Goal: Transaction & Acquisition: Purchase product/service

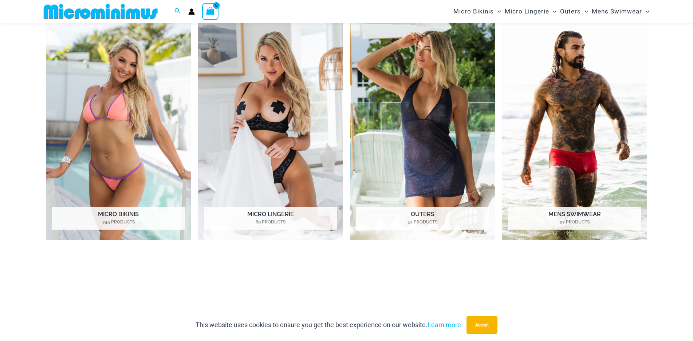
scroll to position [389, 0]
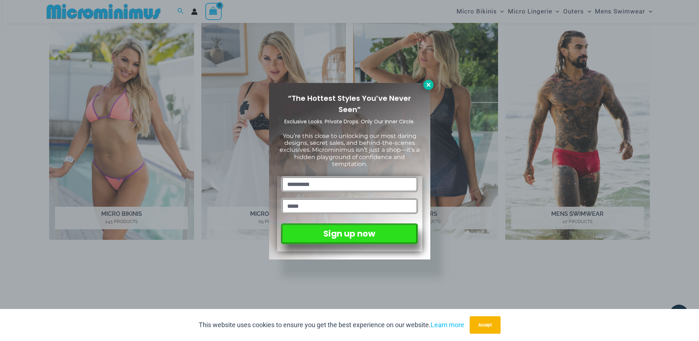
click at [429, 86] on icon at bounding box center [429, 85] width 7 height 7
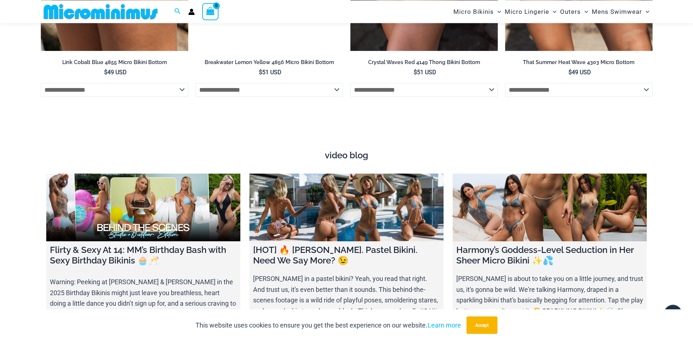
scroll to position [2429, 0]
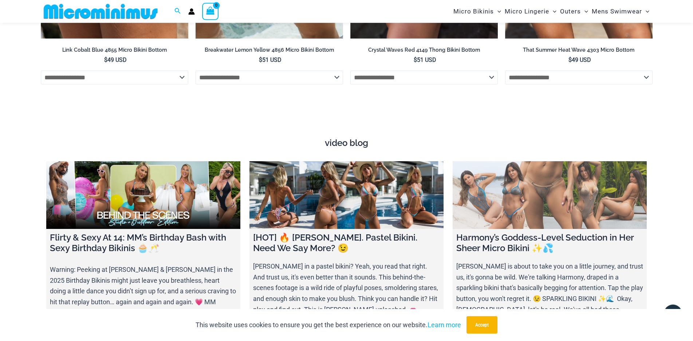
click at [530, 161] on link at bounding box center [550, 195] width 194 height 68
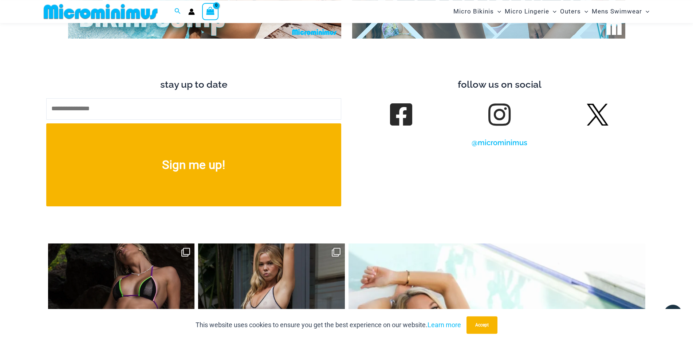
scroll to position [3235, 0]
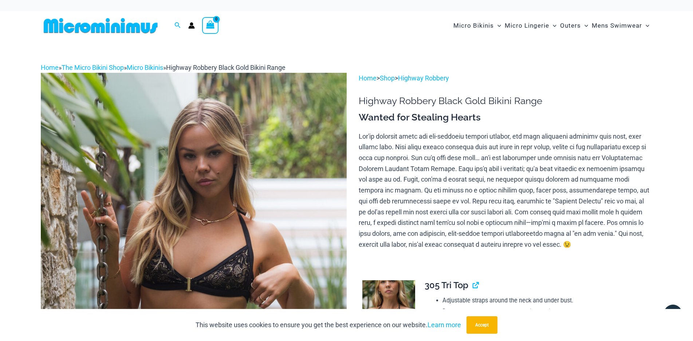
click at [255, 155] on img at bounding box center [194, 302] width 306 height 459
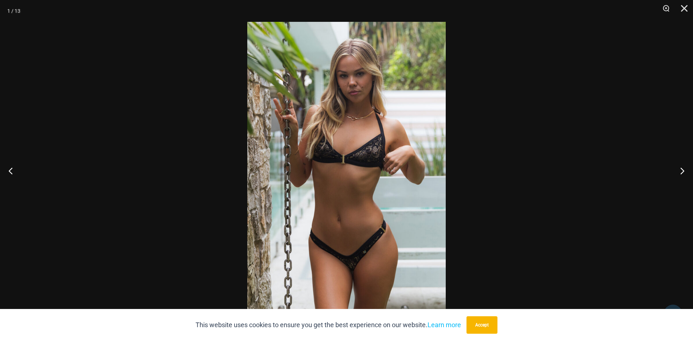
click at [408, 185] on img at bounding box center [346, 171] width 199 height 298
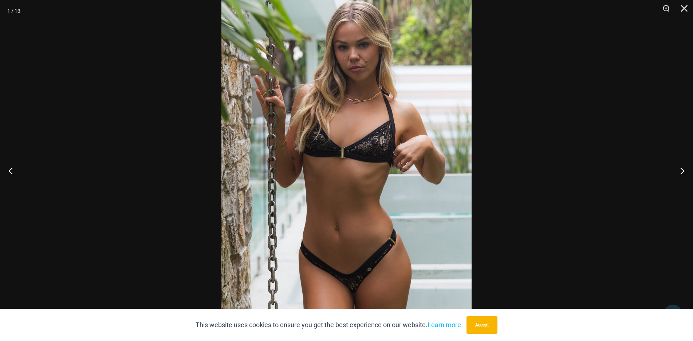
drag, startPoint x: 497, startPoint y: 325, endPoint x: 648, endPoint y: 213, distance: 188.7
click at [497, 324] on button "Accept" at bounding box center [482, 325] width 31 height 17
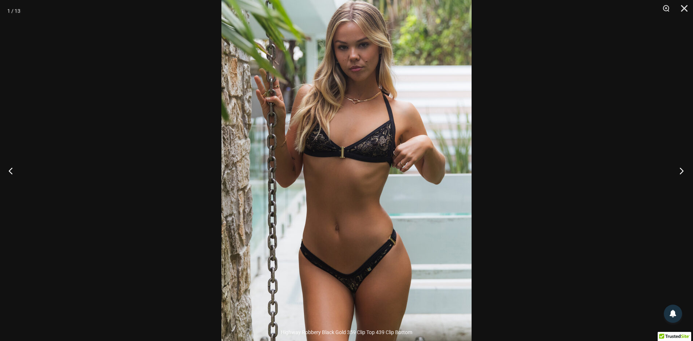
click at [682, 176] on button "Next" at bounding box center [679, 171] width 27 height 36
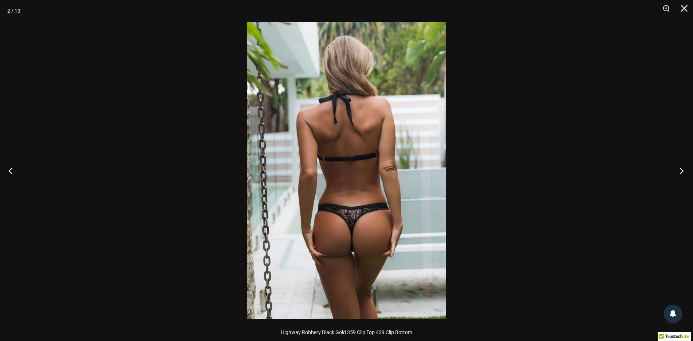
click at [682, 176] on button "Next" at bounding box center [679, 171] width 27 height 36
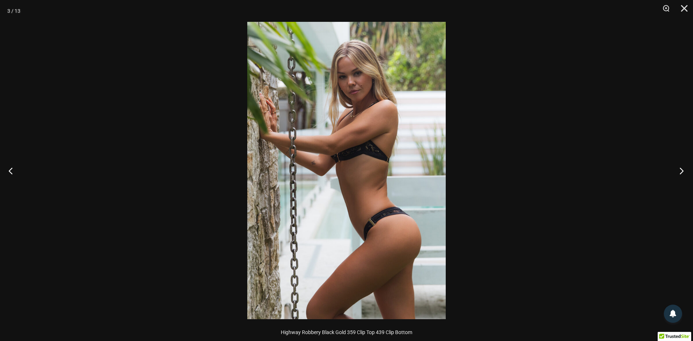
click at [682, 176] on button "Next" at bounding box center [679, 171] width 27 height 36
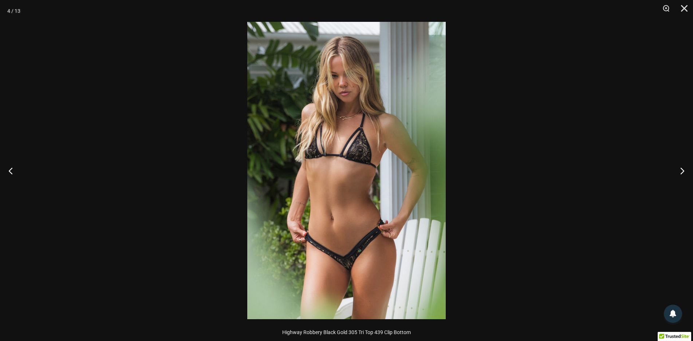
click at [433, 141] on img at bounding box center [346, 171] width 199 height 298
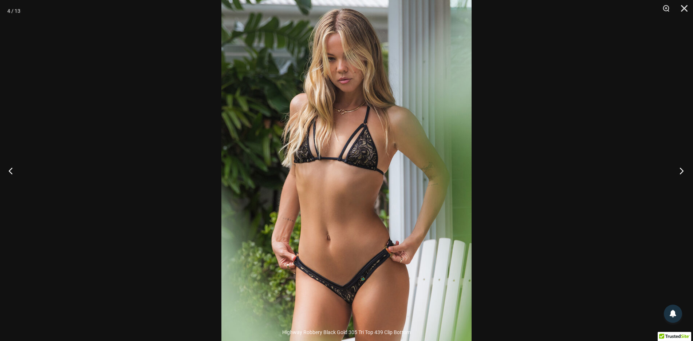
click at [688, 166] on button "Next" at bounding box center [679, 171] width 27 height 36
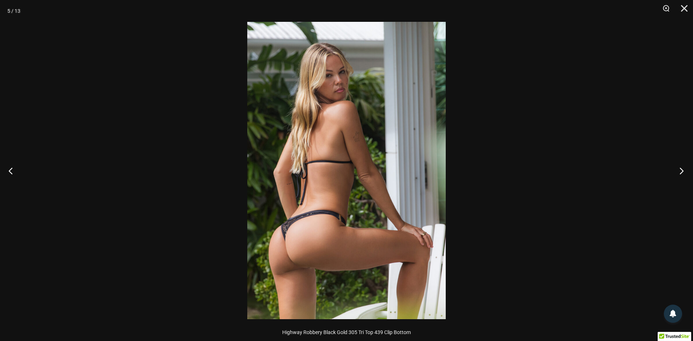
click at [688, 166] on button "Next" at bounding box center [679, 171] width 27 height 36
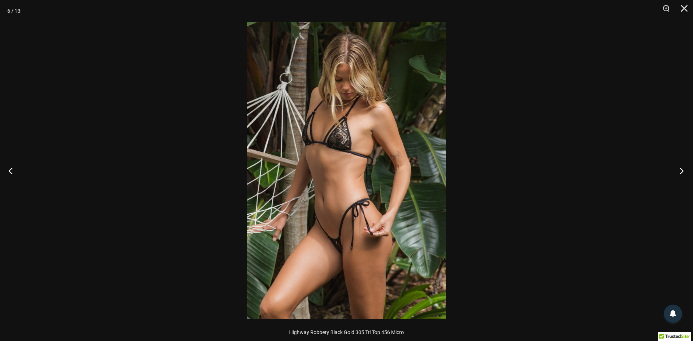
click at [688, 166] on button "Next" at bounding box center [679, 171] width 27 height 36
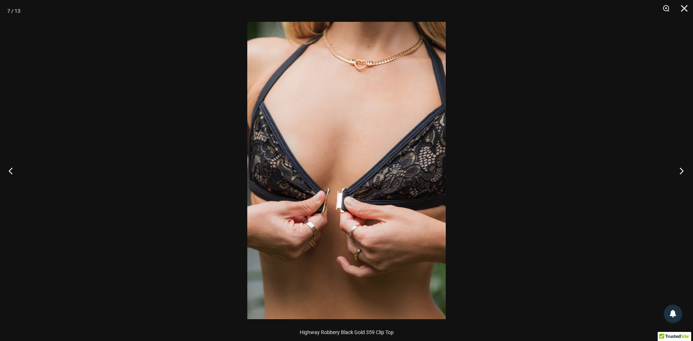
click at [688, 166] on button "Next" at bounding box center [679, 171] width 27 height 36
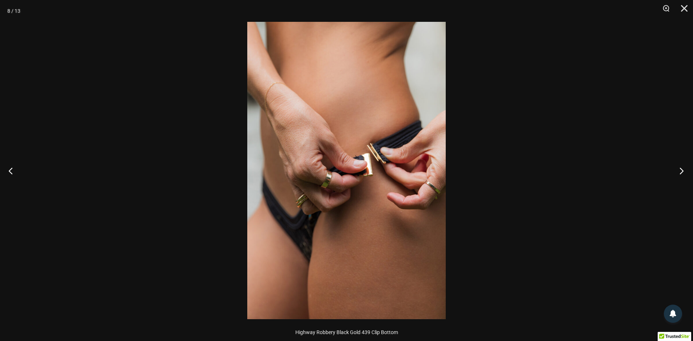
click at [688, 166] on button "Next" at bounding box center [679, 171] width 27 height 36
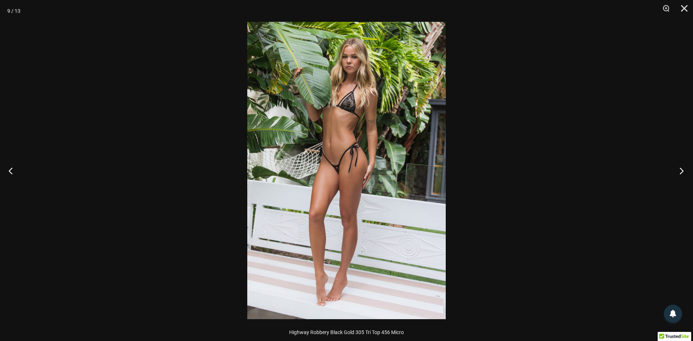
click at [688, 166] on button "Next" at bounding box center [679, 171] width 27 height 36
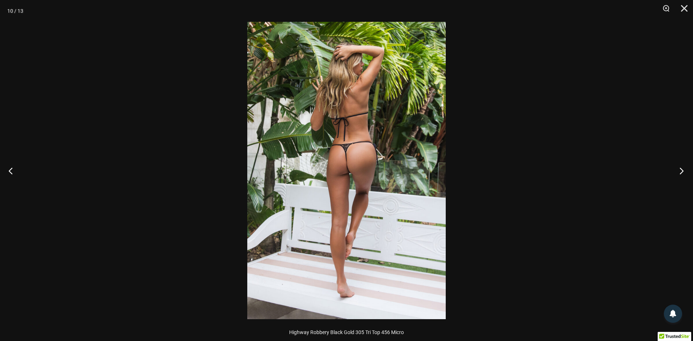
click at [688, 166] on button "Next" at bounding box center [679, 171] width 27 height 36
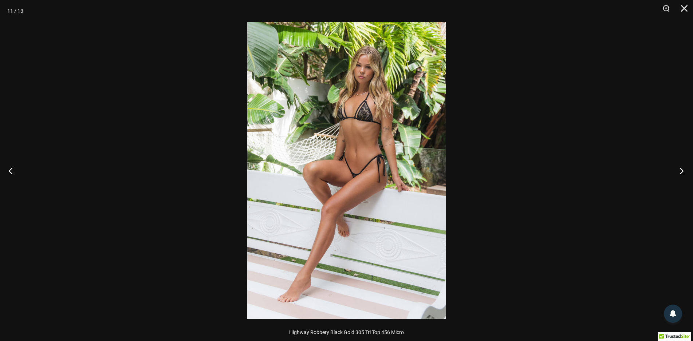
click at [688, 166] on button "Next" at bounding box center [679, 171] width 27 height 36
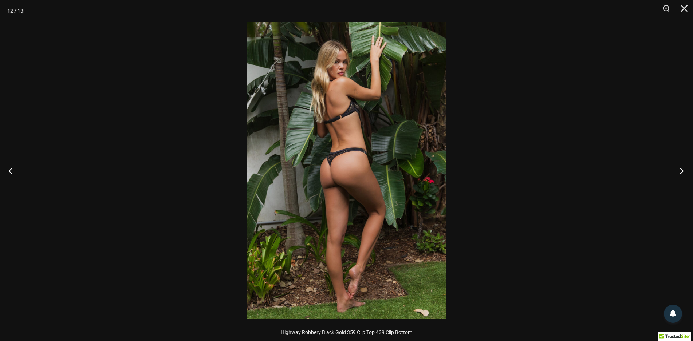
click at [688, 166] on button "Next" at bounding box center [679, 171] width 27 height 36
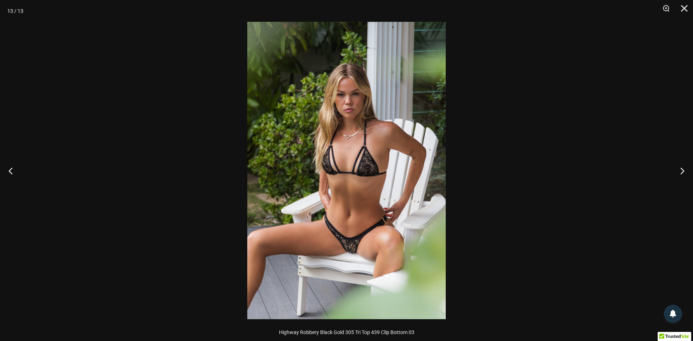
click at [317, 131] on img at bounding box center [346, 171] width 199 height 298
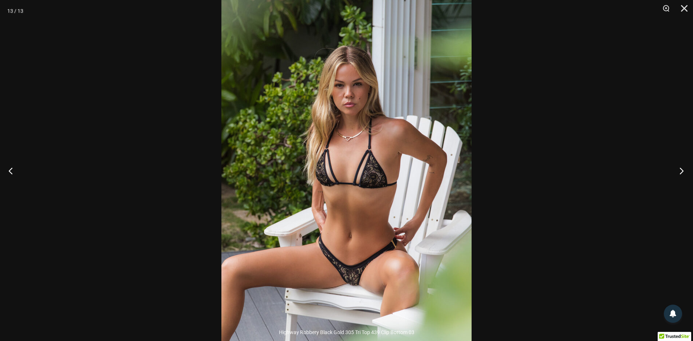
click at [679, 168] on button "Next" at bounding box center [679, 171] width 27 height 36
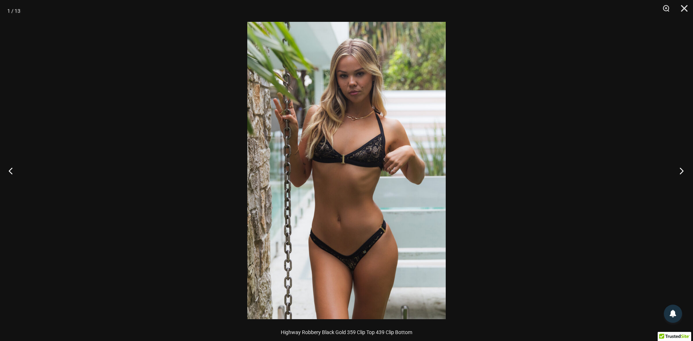
click at [679, 168] on button "Next" at bounding box center [679, 171] width 27 height 36
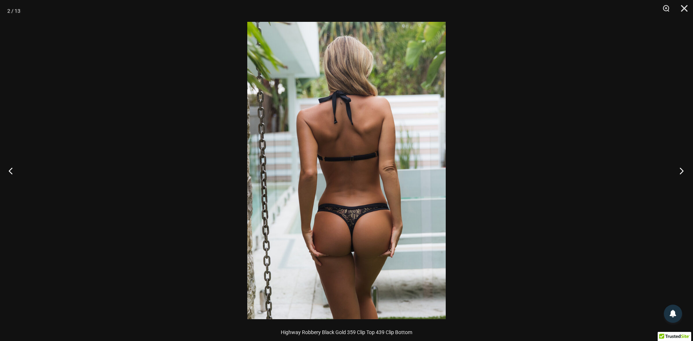
click at [679, 168] on button "Next" at bounding box center [679, 171] width 27 height 36
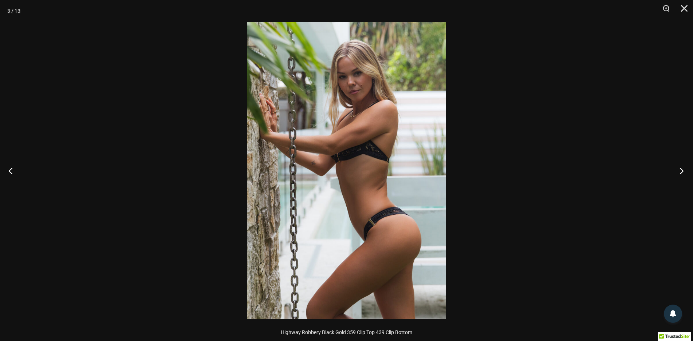
click at [679, 168] on button "Next" at bounding box center [679, 171] width 27 height 36
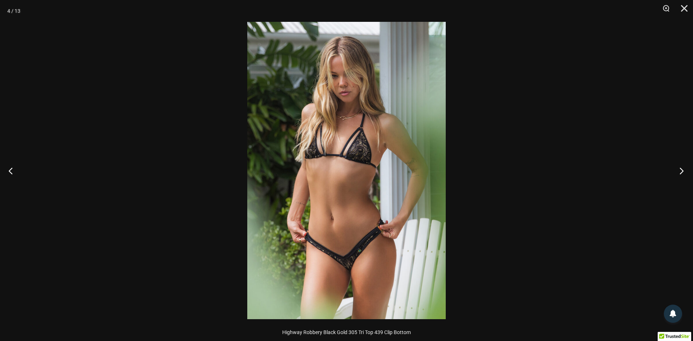
click at [679, 168] on button "Next" at bounding box center [679, 171] width 27 height 36
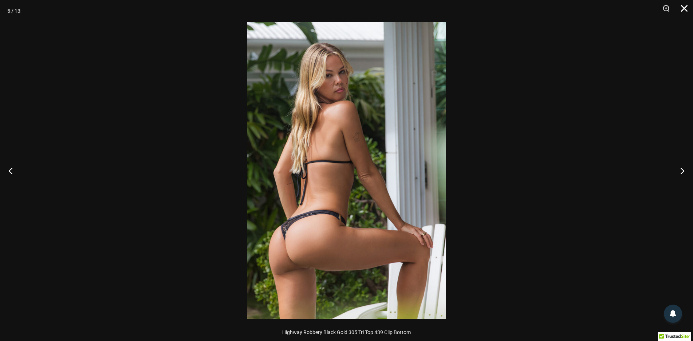
click at [686, 9] on button "Close" at bounding box center [682, 11] width 18 height 22
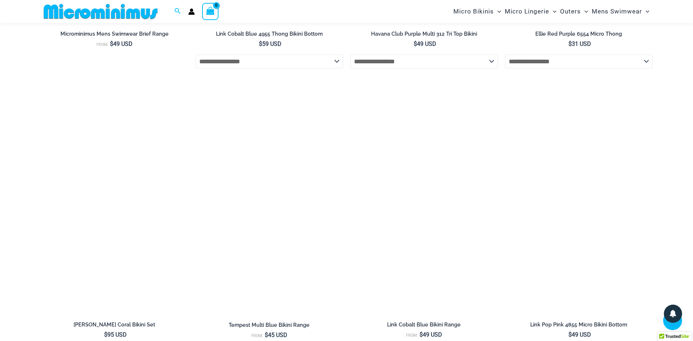
scroll to position [2790, 0]
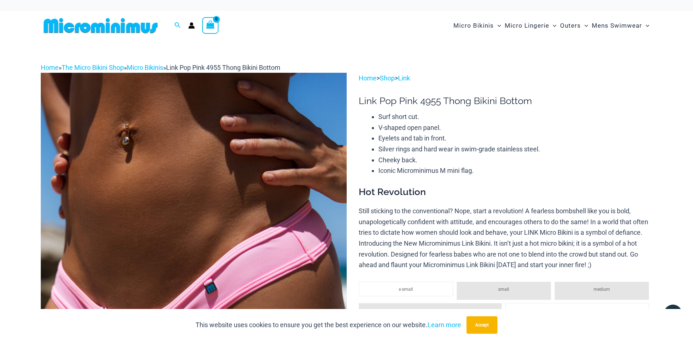
click at [336, 114] on img at bounding box center [194, 302] width 306 height 459
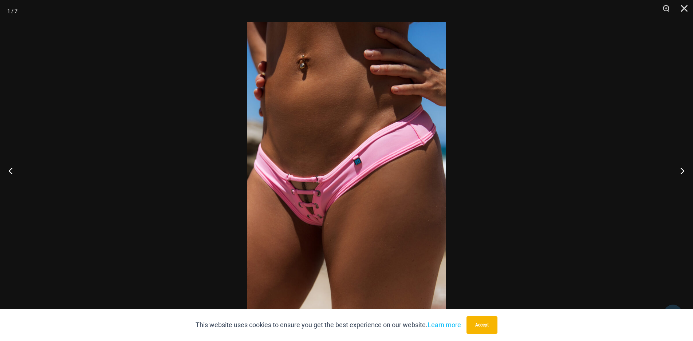
click at [350, 139] on img at bounding box center [346, 171] width 199 height 298
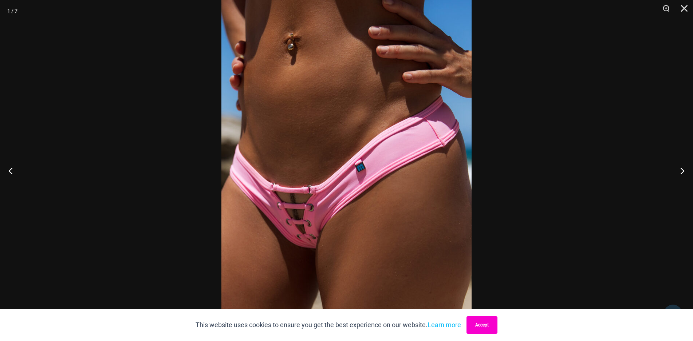
click at [490, 328] on button "Accept" at bounding box center [482, 325] width 31 height 17
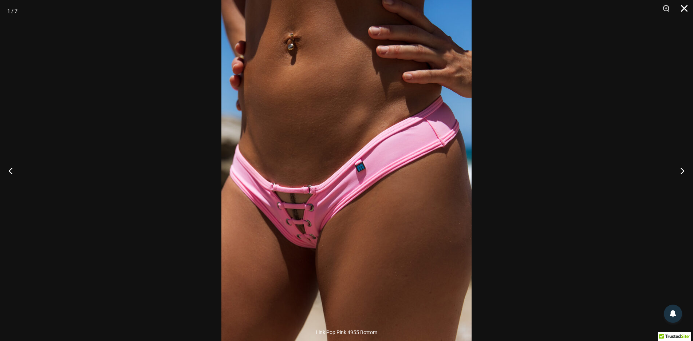
click at [689, 12] on button "Close" at bounding box center [682, 11] width 18 height 22
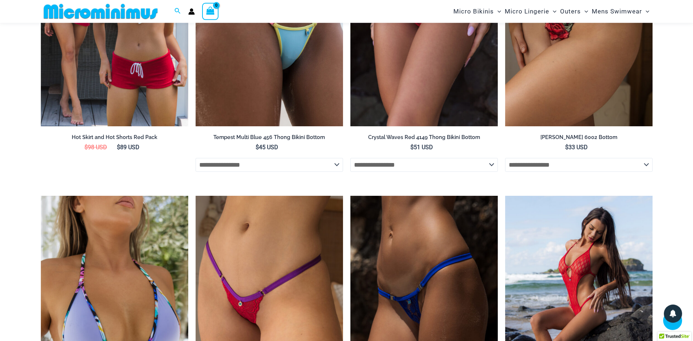
scroll to position [1824, 0]
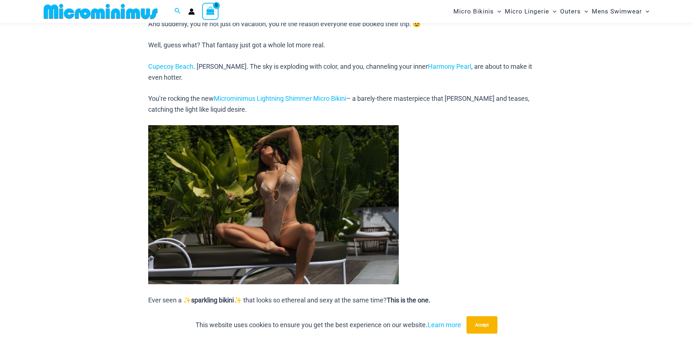
scroll to position [427, 0]
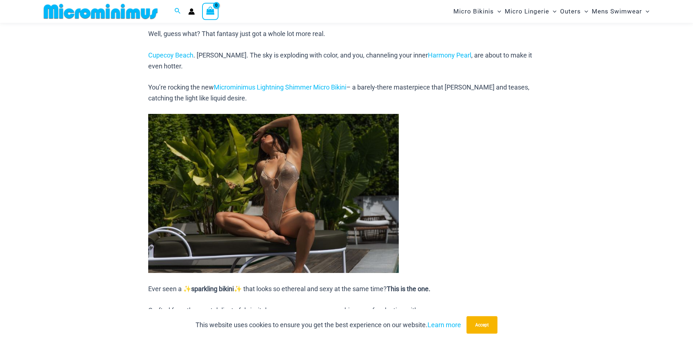
click at [321, 125] on img at bounding box center [273, 193] width 251 height 159
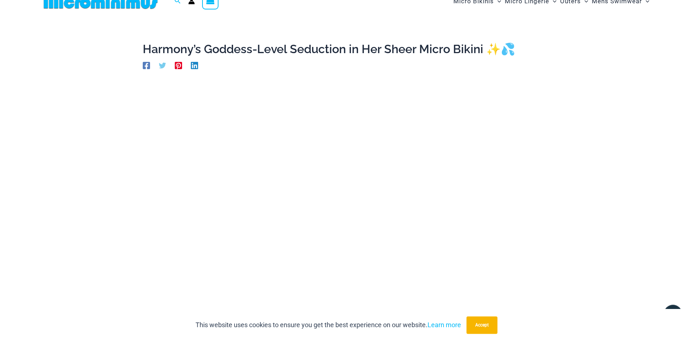
scroll to position [0, 0]
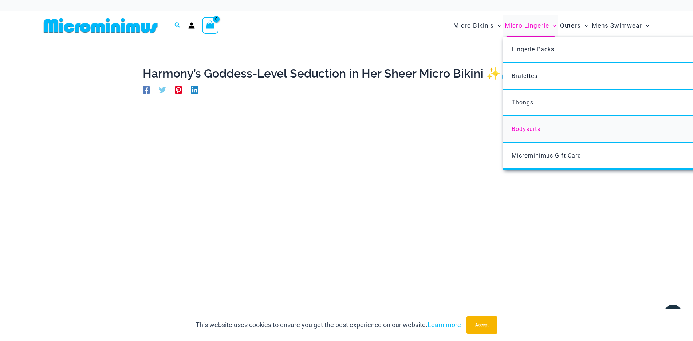
click at [525, 131] on span "Bodysuits" at bounding box center [526, 129] width 29 height 7
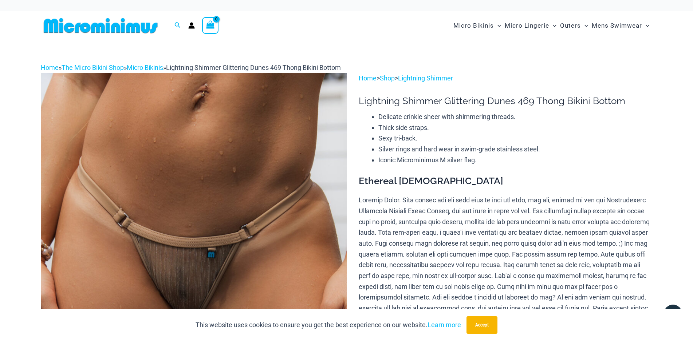
click at [240, 223] on img at bounding box center [194, 302] width 306 height 459
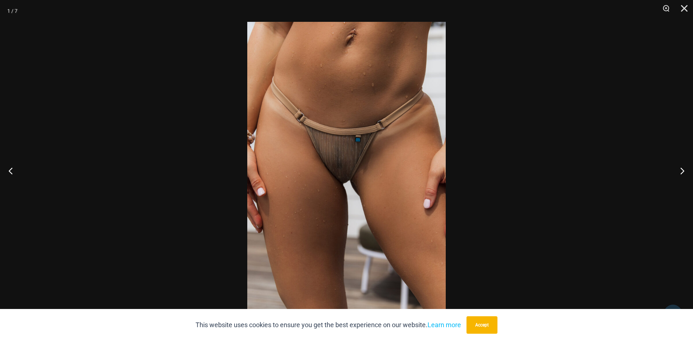
click at [361, 176] on img at bounding box center [346, 171] width 199 height 298
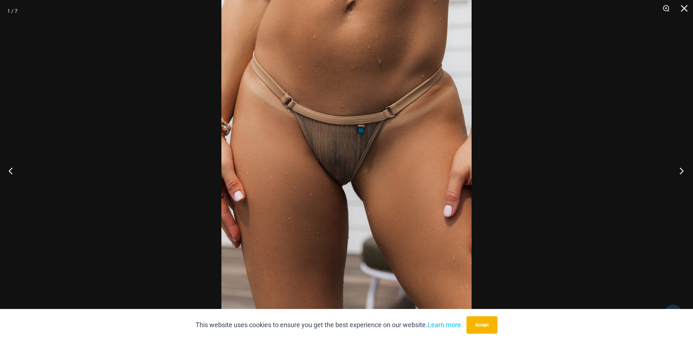
click at [678, 174] on button "Next" at bounding box center [679, 171] width 27 height 36
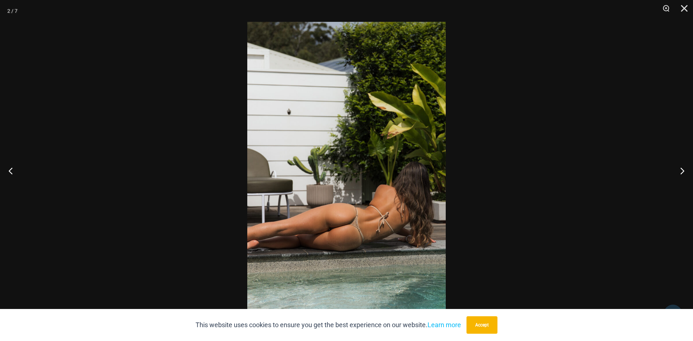
click at [402, 154] on img at bounding box center [346, 171] width 199 height 298
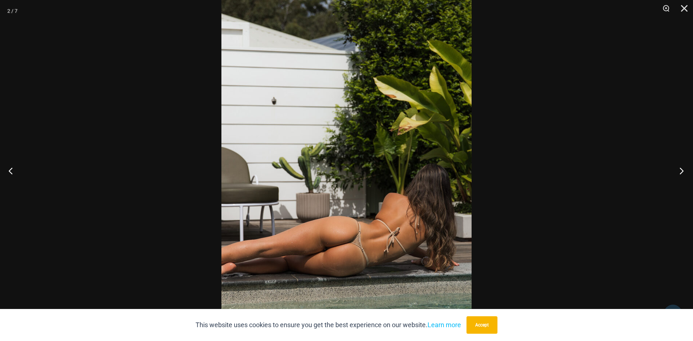
click at [685, 167] on button "Next" at bounding box center [679, 171] width 27 height 36
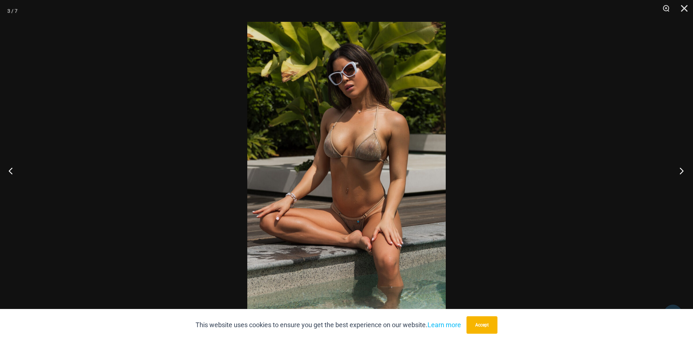
click at [685, 167] on button "Next" at bounding box center [679, 171] width 27 height 36
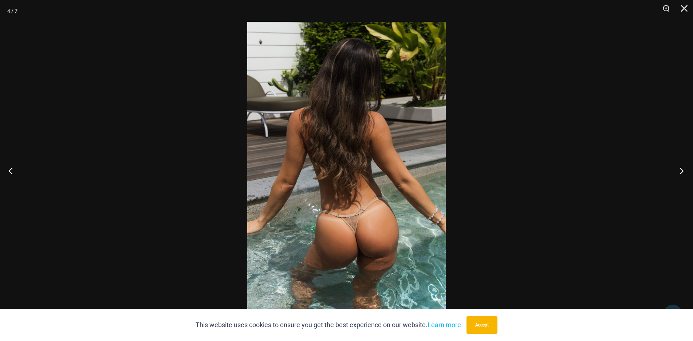
click at [681, 163] on button "Next" at bounding box center [679, 171] width 27 height 36
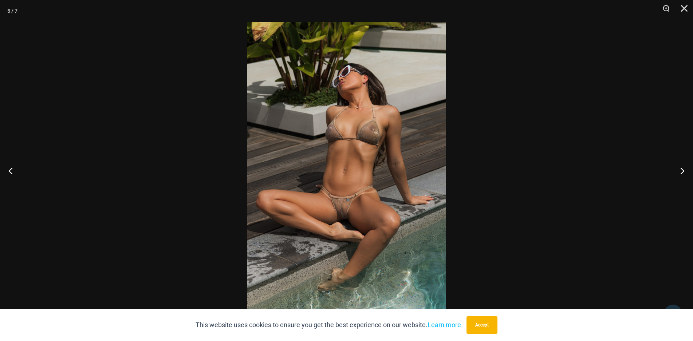
click at [392, 124] on img at bounding box center [346, 171] width 199 height 298
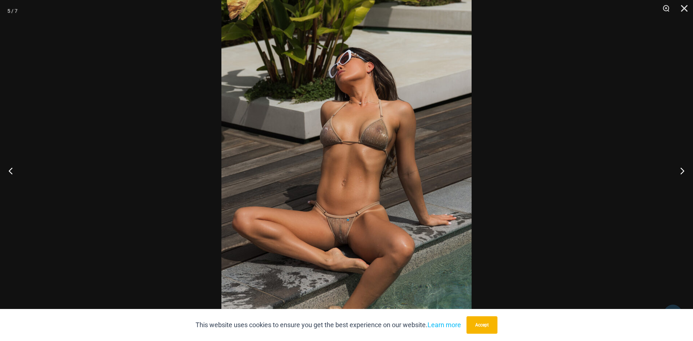
click at [641, 329] on div "This website uses cookies to ensure you get the best experience on our website.…" at bounding box center [346, 325] width 693 height 32
click at [682, 165] on button "Next" at bounding box center [679, 171] width 27 height 36
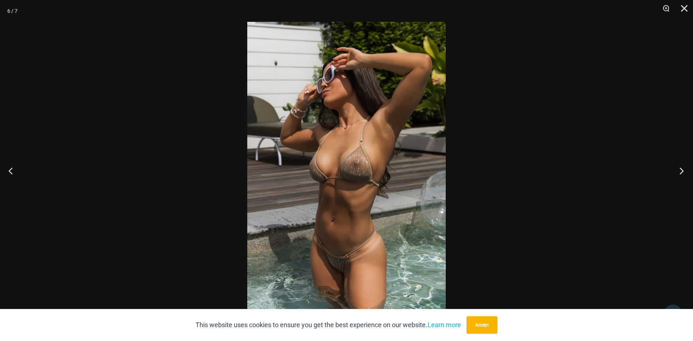
click at [682, 165] on button "Next" at bounding box center [679, 171] width 27 height 36
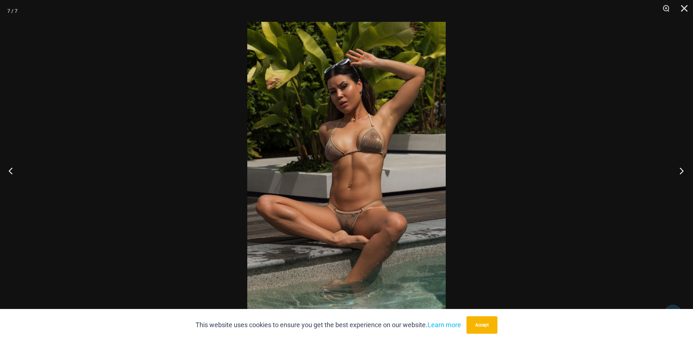
click at [685, 169] on button "Next" at bounding box center [679, 171] width 27 height 36
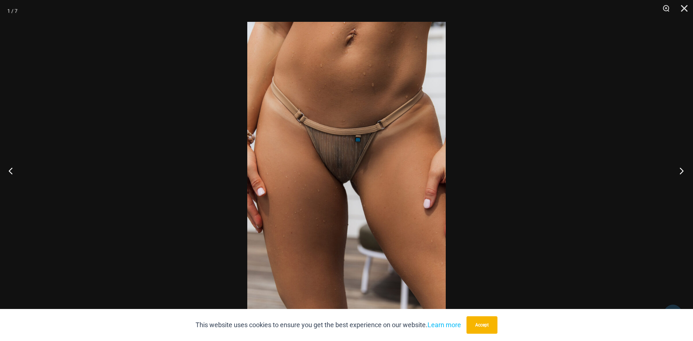
click at [685, 169] on button "Next" at bounding box center [679, 171] width 27 height 36
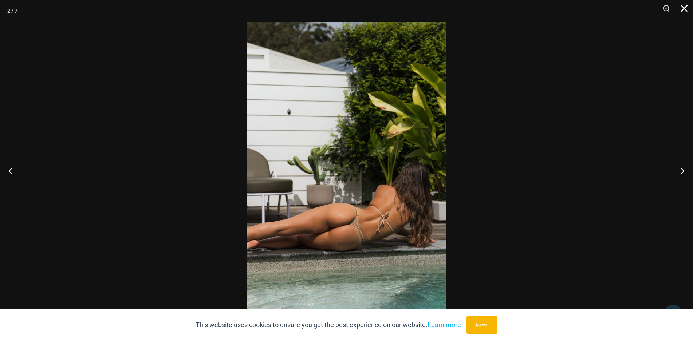
click at [687, 11] on button "Close" at bounding box center [682, 11] width 18 height 22
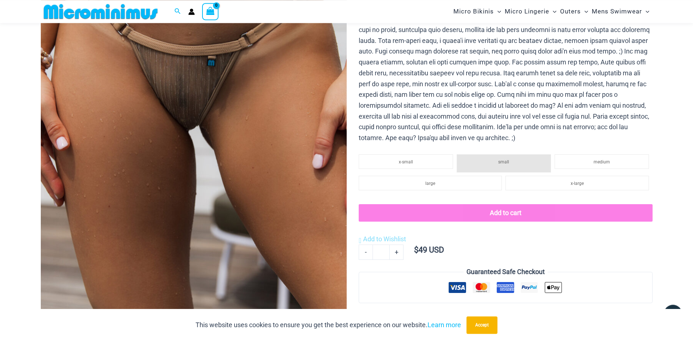
scroll to position [1402, 0]
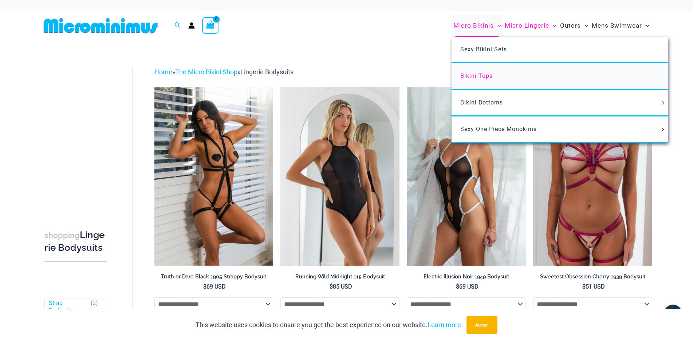
click at [470, 79] on span "Bikini Tops" at bounding box center [477, 75] width 32 height 7
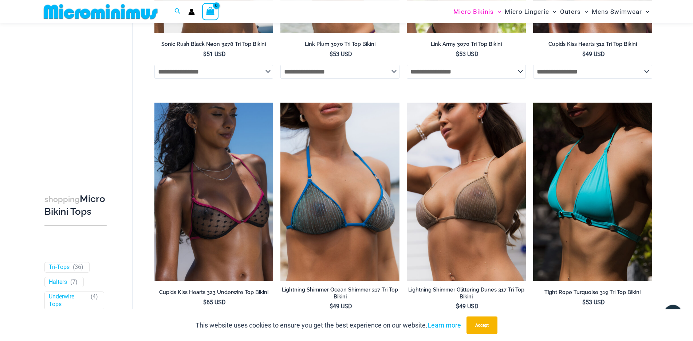
scroll to position [1681, 0]
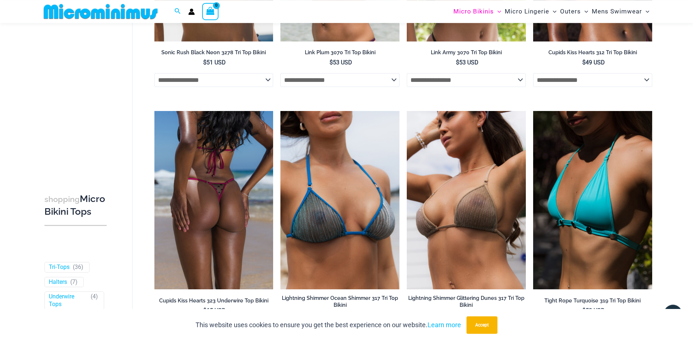
click at [233, 130] on img at bounding box center [213, 200] width 119 height 179
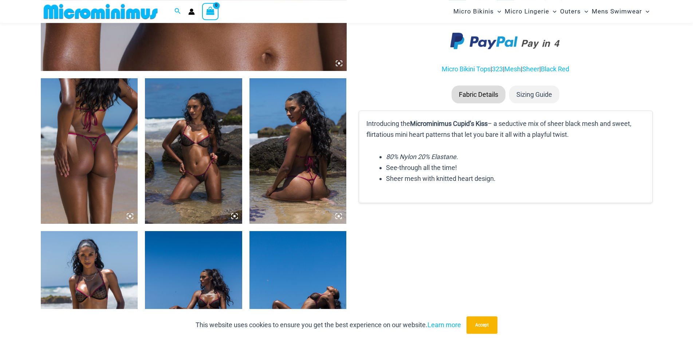
scroll to position [454, 0]
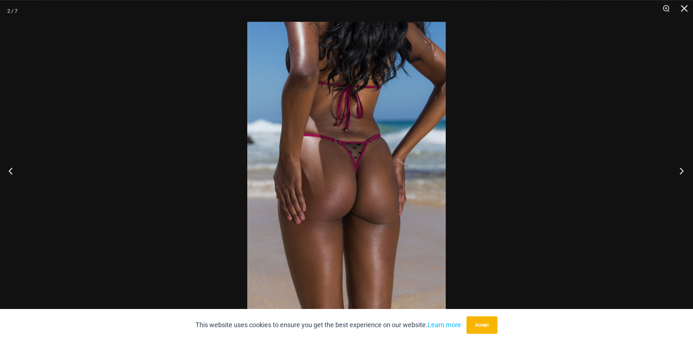
click at [685, 169] on button "Next" at bounding box center [679, 171] width 27 height 36
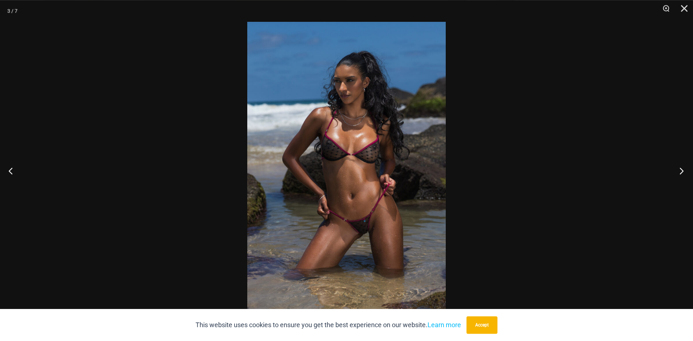
click at [685, 169] on button "Next" at bounding box center [679, 171] width 27 height 36
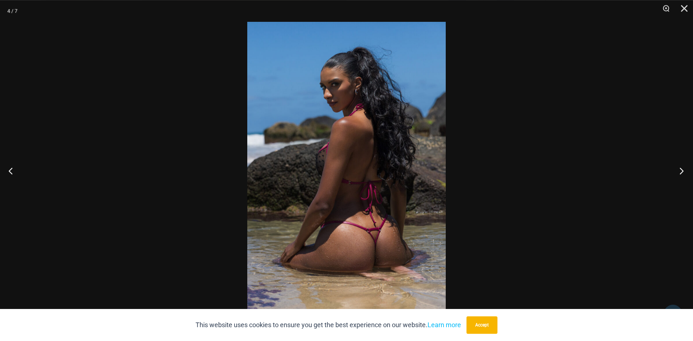
click at [685, 169] on button "Next" at bounding box center [679, 171] width 27 height 36
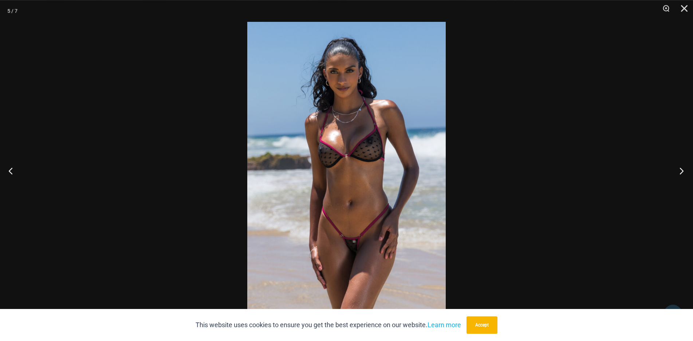
click at [685, 169] on button "Next" at bounding box center [679, 171] width 27 height 36
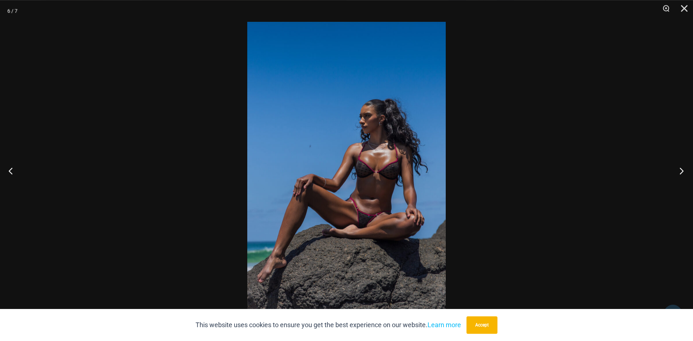
click at [685, 169] on button "Next" at bounding box center [679, 171] width 27 height 36
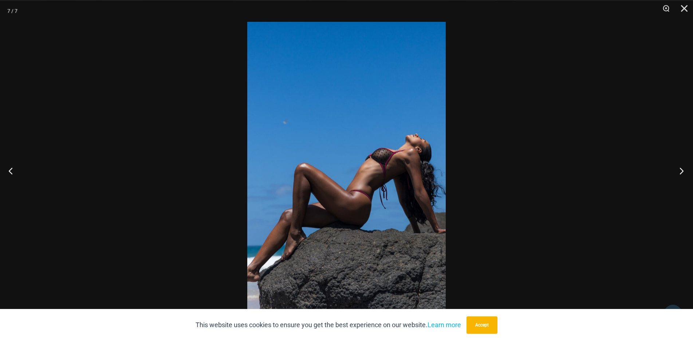
click at [685, 169] on button "Next" at bounding box center [679, 171] width 27 height 36
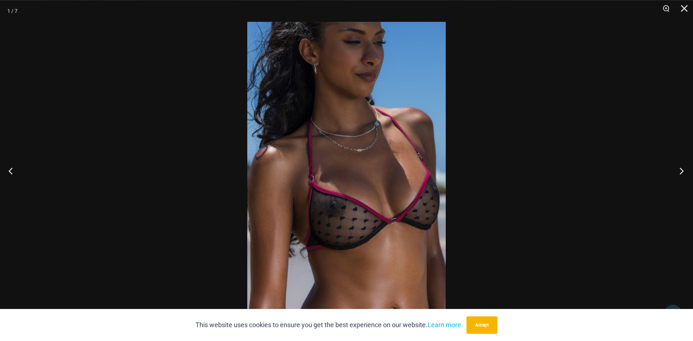
click at [685, 169] on button "Next" at bounding box center [679, 171] width 27 height 36
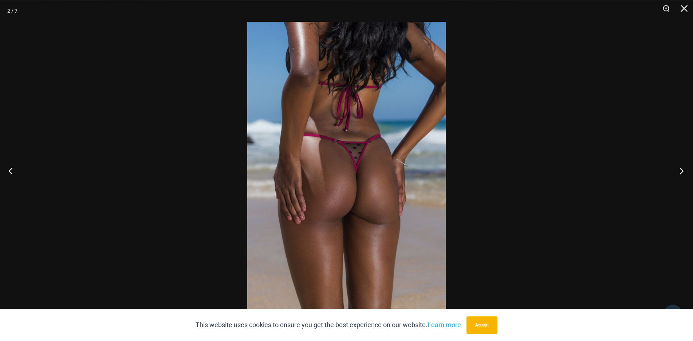
click at [685, 169] on button "Next" at bounding box center [679, 171] width 27 height 36
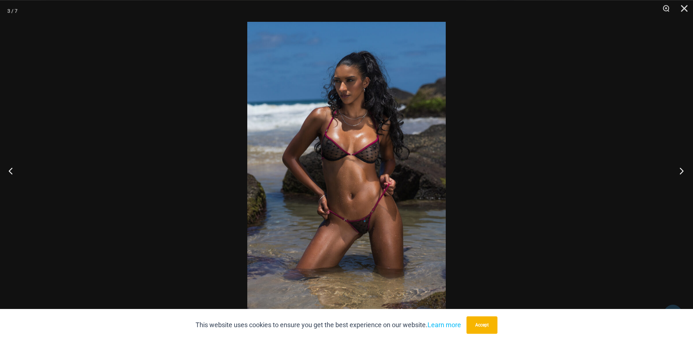
click at [685, 169] on button "Next" at bounding box center [679, 171] width 27 height 36
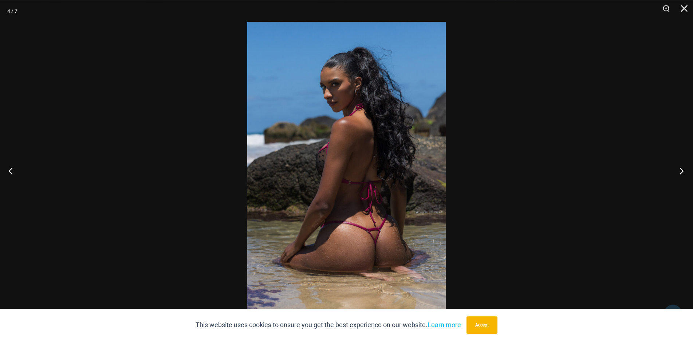
click at [685, 169] on button "Next" at bounding box center [679, 171] width 27 height 36
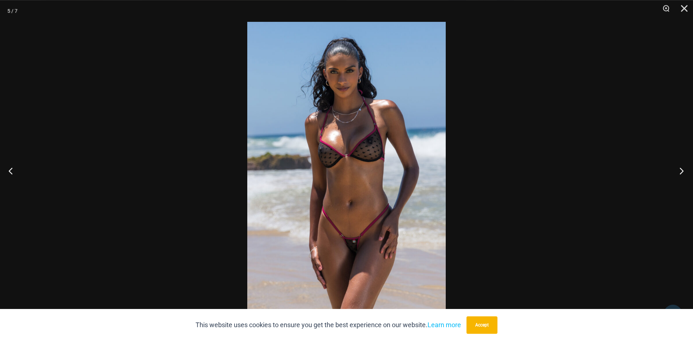
click at [685, 169] on button "Next" at bounding box center [679, 171] width 27 height 36
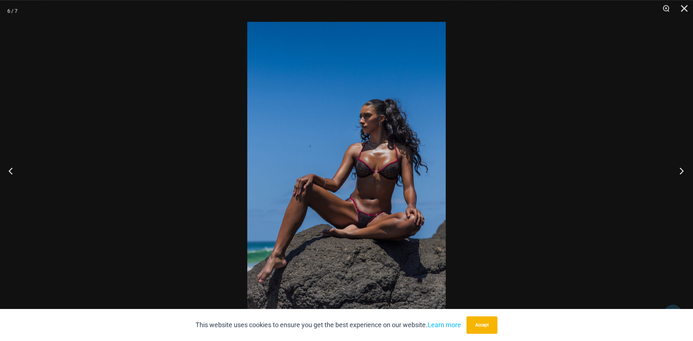
click at [685, 169] on button "Next" at bounding box center [679, 171] width 27 height 36
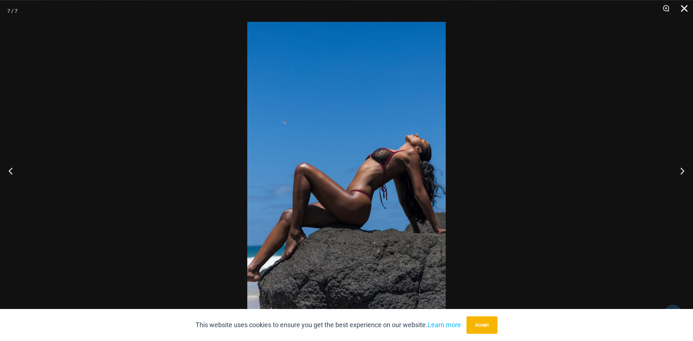
click at [683, 10] on button "Close" at bounding box center [682, 11] width 18 height 22
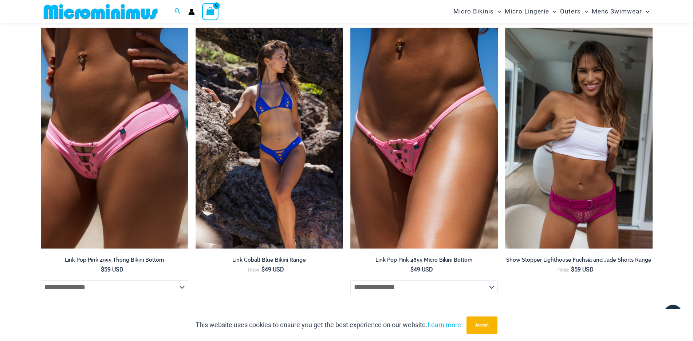
scroll to position [1552, 0]
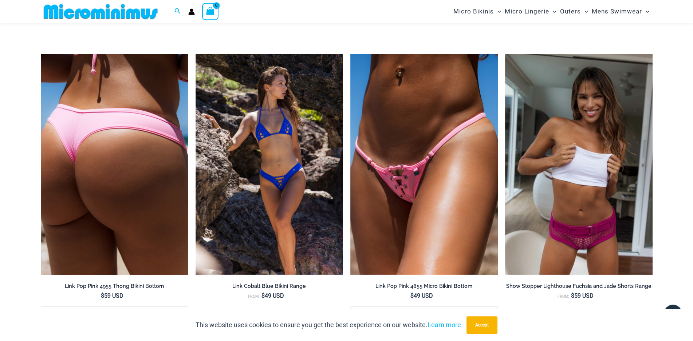
click at [174, 95] on img at bounding box center [115, 165] width 148 height 222
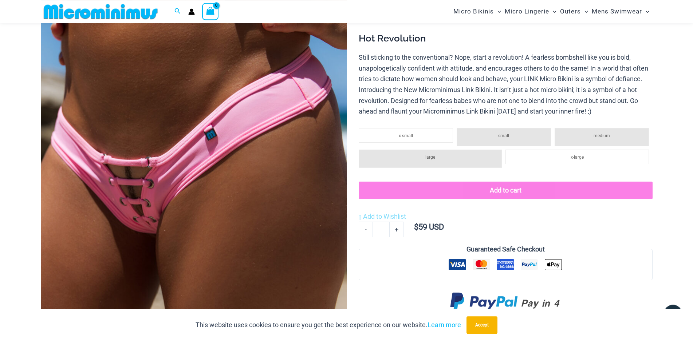
scroll to position [124, 0]
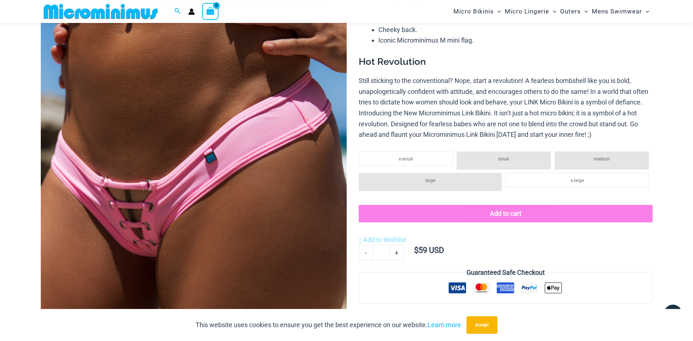
click at [268, 134] on img at bounding box center [194, 171] width 306 height 459
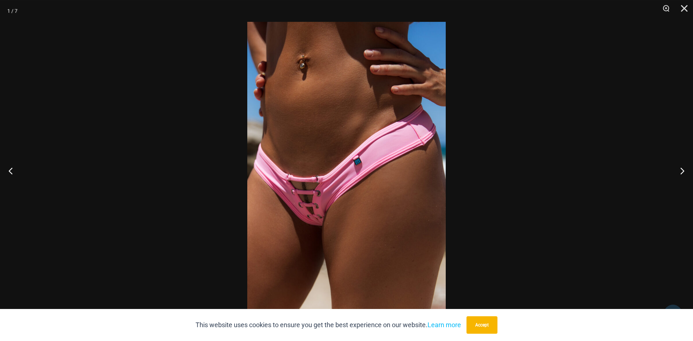
click at [341, 173] on img at bounding box center [346, 171] width 199 height 298
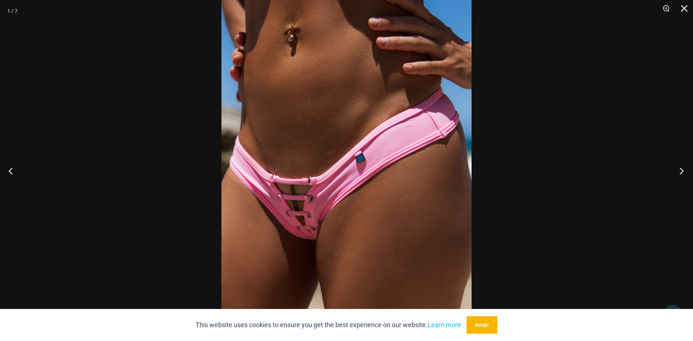
click at [683, 164] on button "Next" at bounding box center [679, 171] width 27 height 36
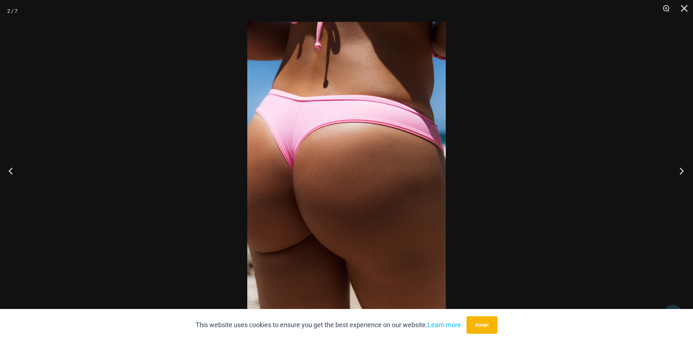
click at [683, 164] on button "Next" at bounding box center [679, 171] width 27 height 36
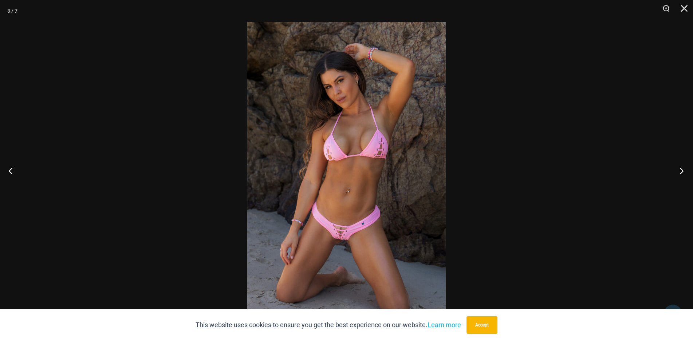
click at [683, 164] on button "Next" at bounding box center [679, 171] width 27 height 36
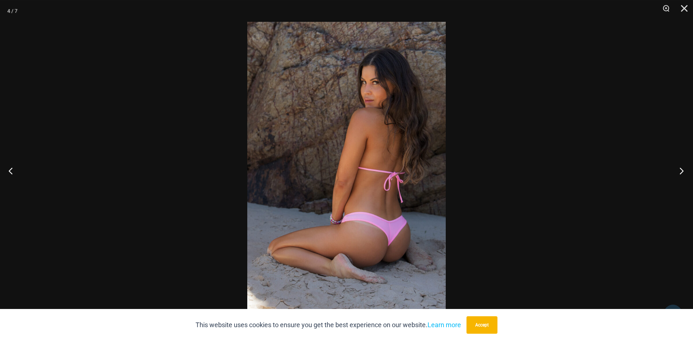
click at [683, 164] on button "Next" at bounding box center [679, 171] width 27 height 36
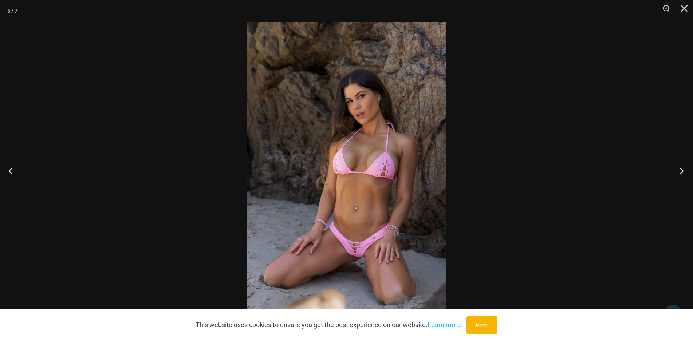
click at [683, 164] on button "Next" at bounding box center [679, 171] width 27 height 36
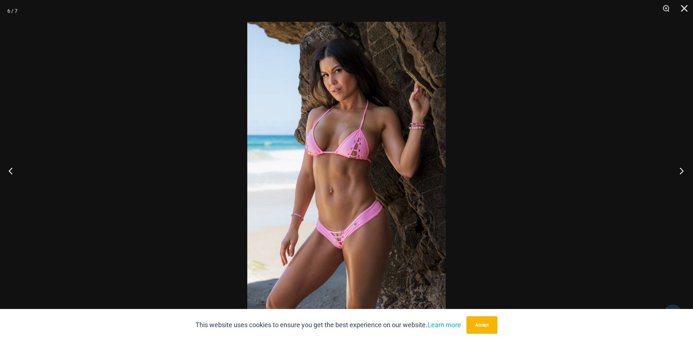
click at [683, 164] on button "Next" at bounding box center [679, 171] width 27 height 36
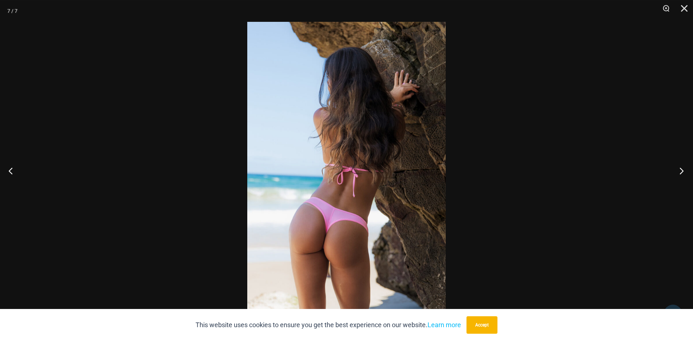
click at [683, 164] on button "Next" at bounding box center [679, 171] width 27 height 36
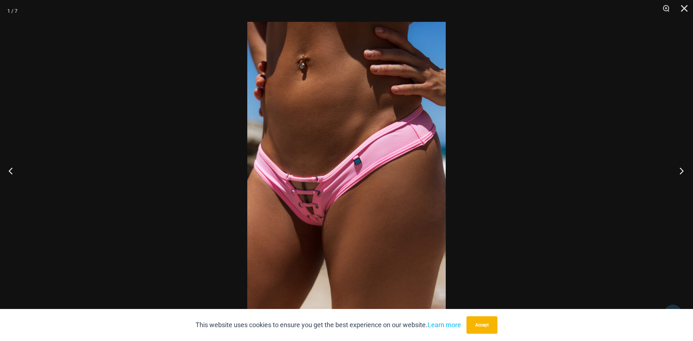
click at [683, 164] on button "Next" at bounding box center [679, 171] width 27 height 36
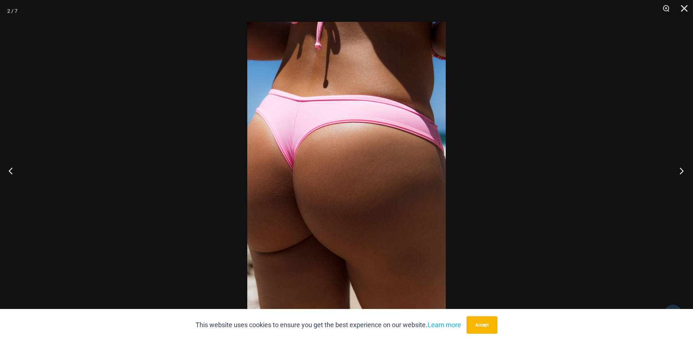
click at [683, 164] on button "Next" at bounding box center [679, 171] width 27 height 36
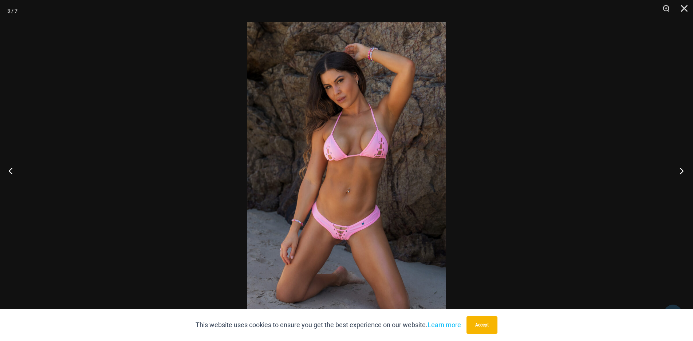
click at [683, 164] on button "Next" at bounding box center [679, 171] width 27 height 36
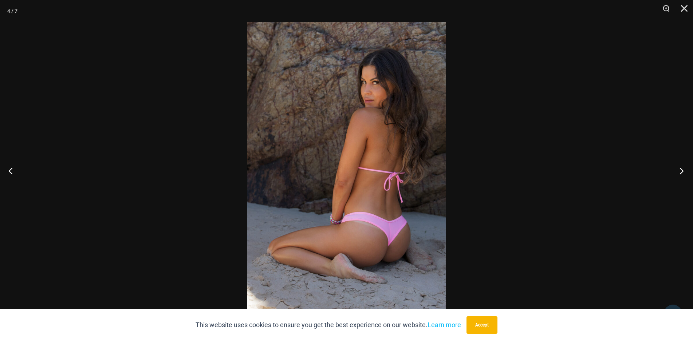
click at [683, 164] on button "Next" at bounding box center [679, 171] width 27 height 36
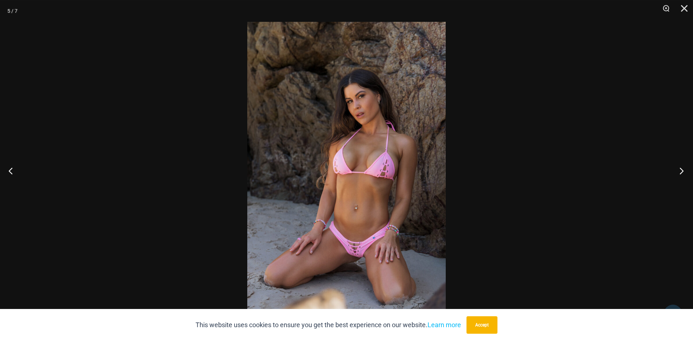
click at [683, 164] on button "Next" at bounding box center [679, 171] width 27 height 36
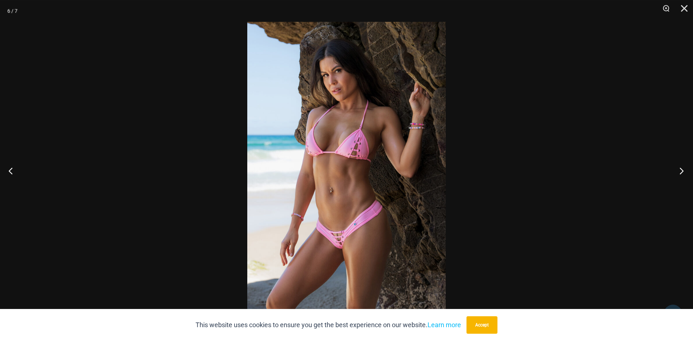
click at [683, 164] on button "Next" at bounding box center [679, 171] width 27 height 36
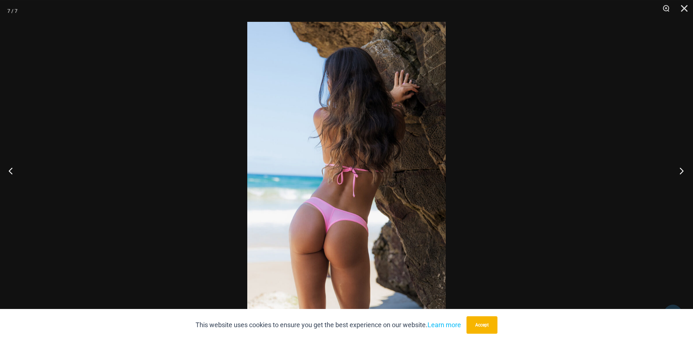
click at [683, 164] on button "Next" at bounding box center [679, 171] width 27 height 36
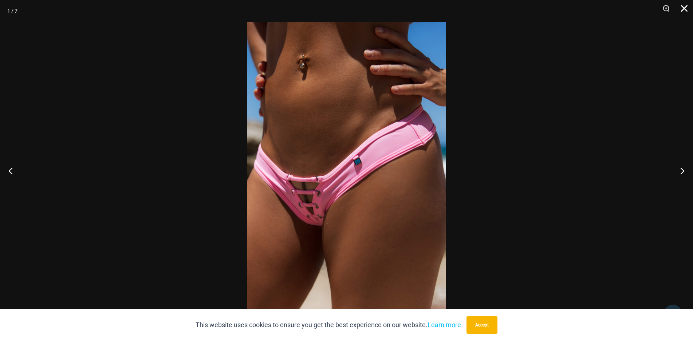
click at [685, 11] on button "Close" at bounding box center [682, 11] width 18 height 22
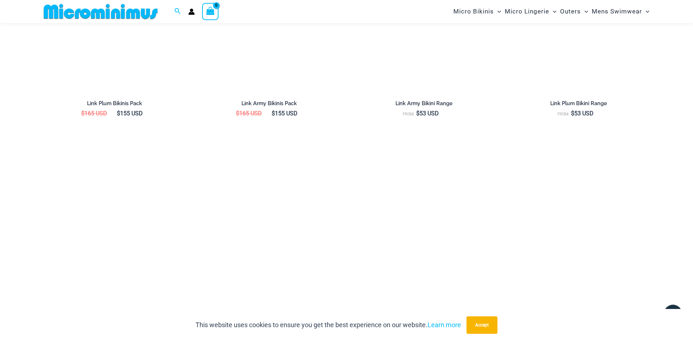
scroll to position [979, 0]
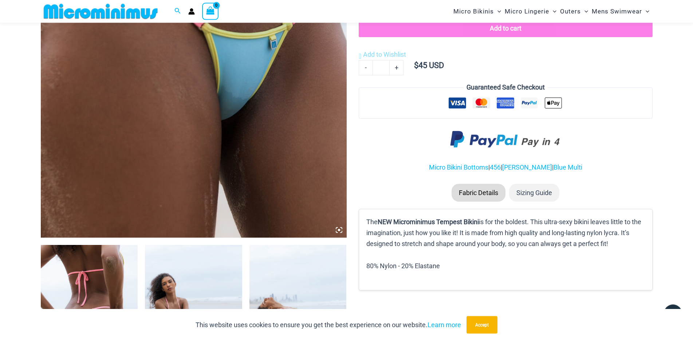
scroll to position [128, 0]
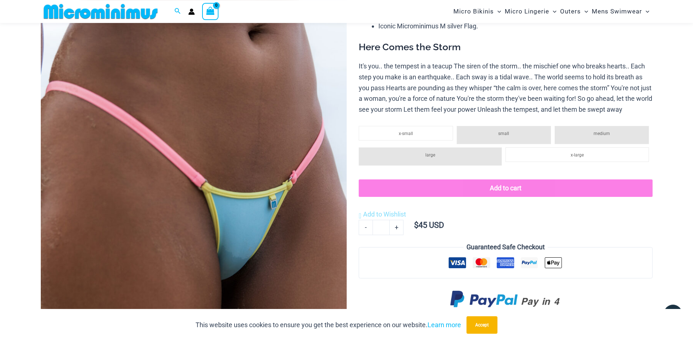
click at [292, 99] on img at bounding box center [194, 168] width 306 height 459
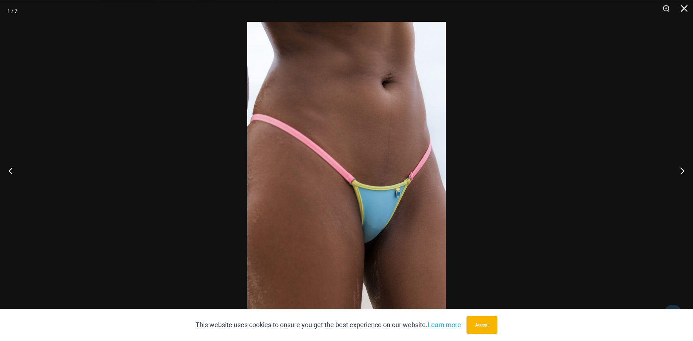
click at [356, 208] on img at bounding box center [346, 171] width 199 height 298
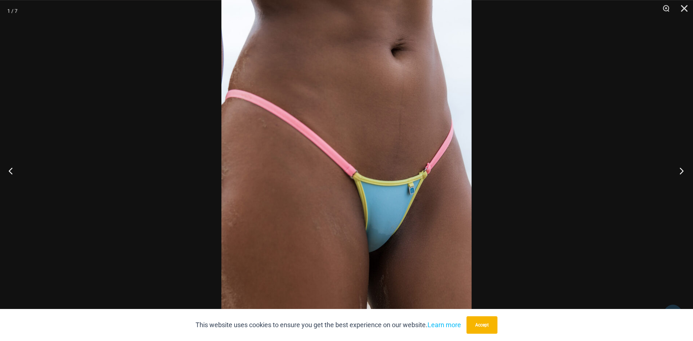
click at [685, 176] on button "Next" at bounding box center [679, 171] width 27 height 36
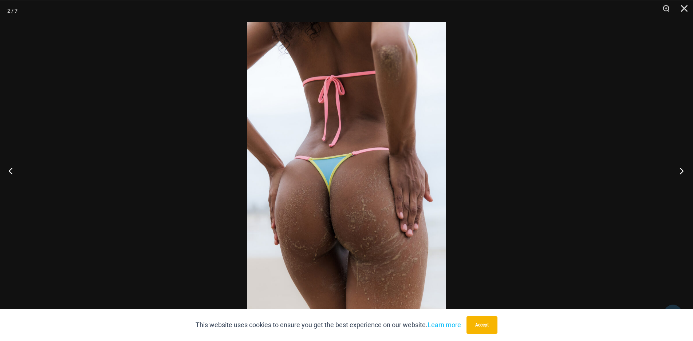
click at [685, 176] on button "Next" at bounding box center [679, 171] width 27 height 36
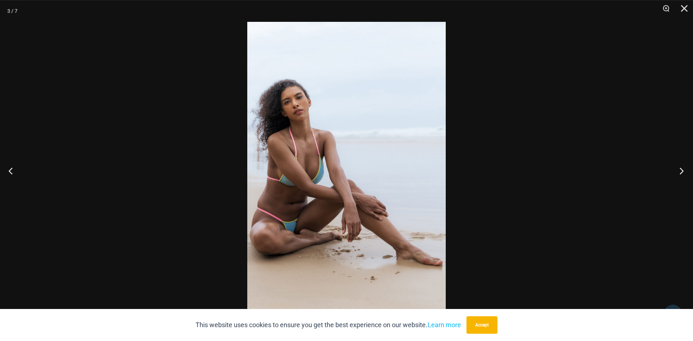
click at [685, 176] on button "Next" at bounding box center [679, 171] width 27 height 36
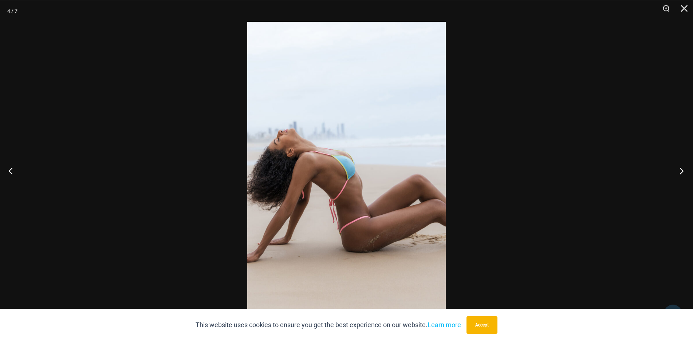
click at [685, 176] on button "Next" at bounding box center [679, 171] width 27 height 36
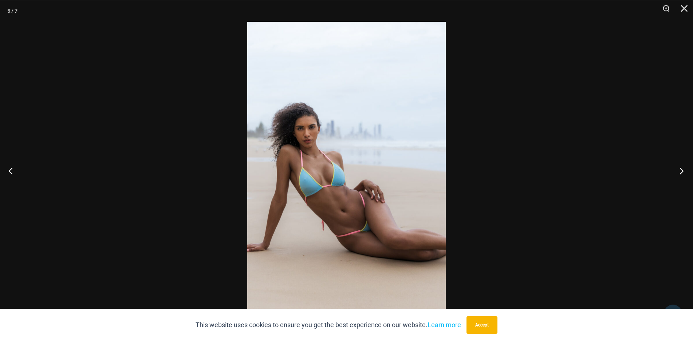
click at [685, 176] on button "Next" at bounding box center [679, 171] width 27 height 36
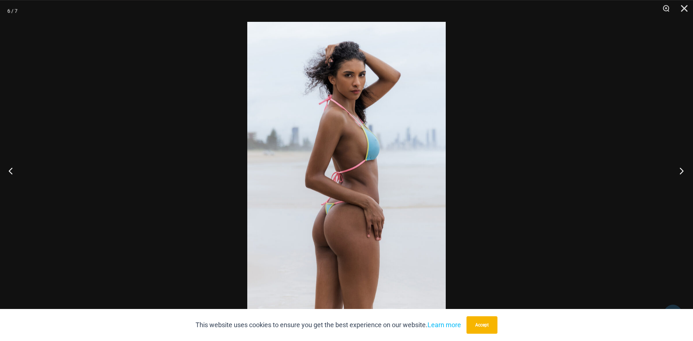
click at [685, 176] on button "Next" at bounding box center [679, 171] width 27 height 36
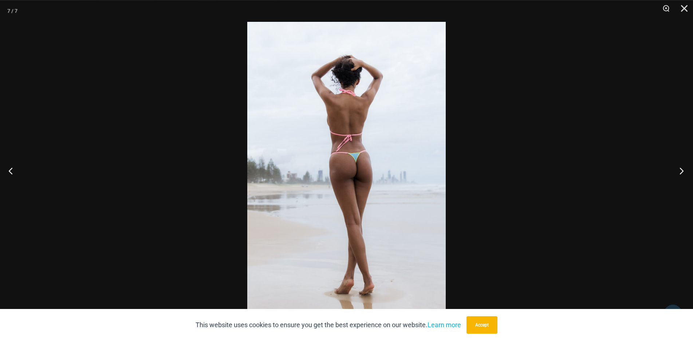
click at [677, 170] on button "Next" at bounding box center [679, 171] width 27 height 36
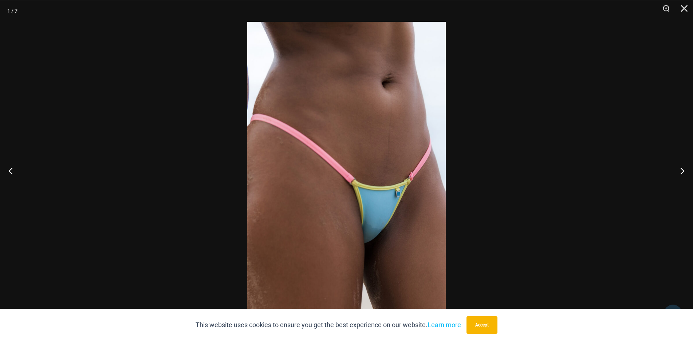
click at [384, 171] on img at bounding box center [346, 171] width 199 height 298
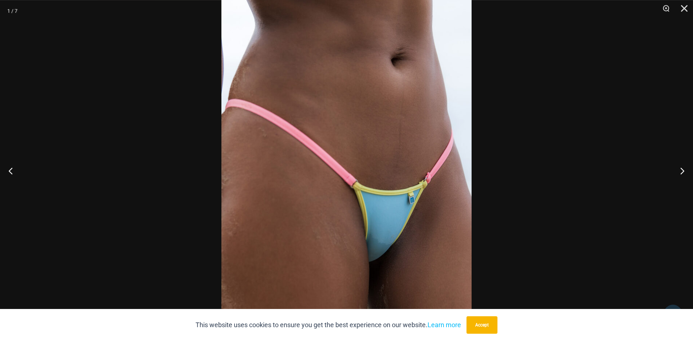
click at [644, 118] on div at bounding box center [346, 170] width 693 height 341
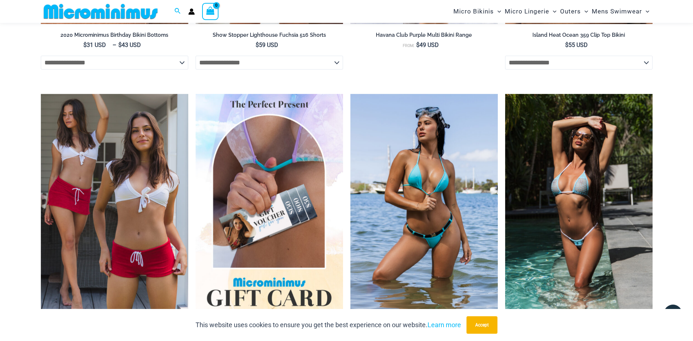
scroll to position [1356, 0]
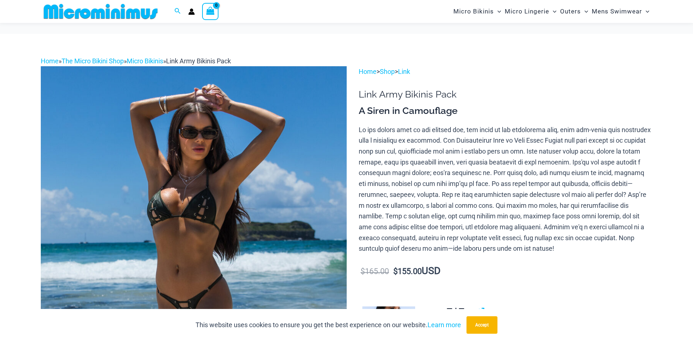
scroll to position [142, 0]
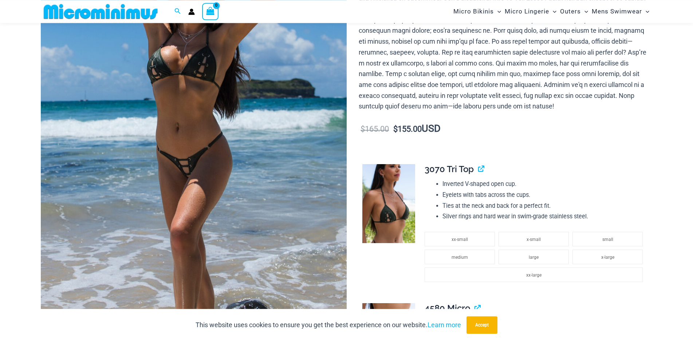
click at [300, 107] on img at bounding box center [194, 153] width 306 height 459
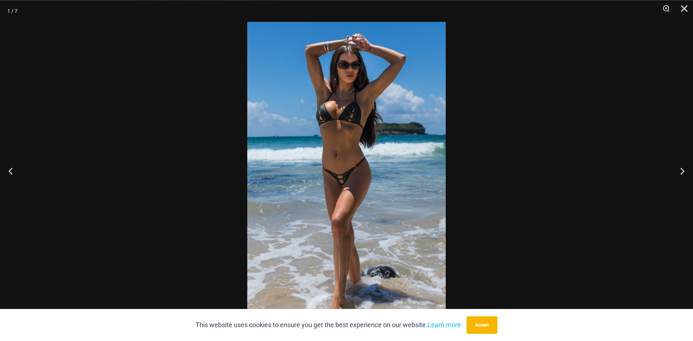
click at [387, 104] on img at bounding box center [346, 171] width 199 height 298
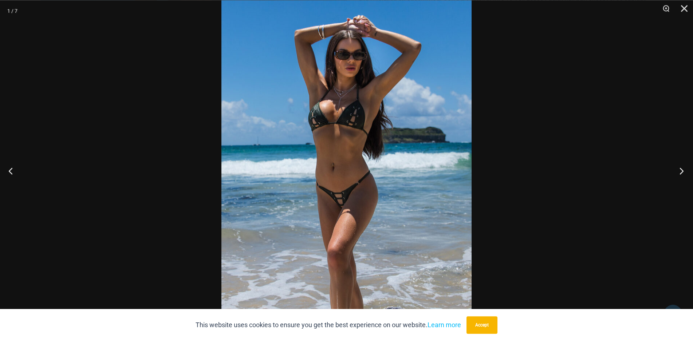
click at [680, 171] on button "Next" at bounding box center [679, 171] width 27 height 36
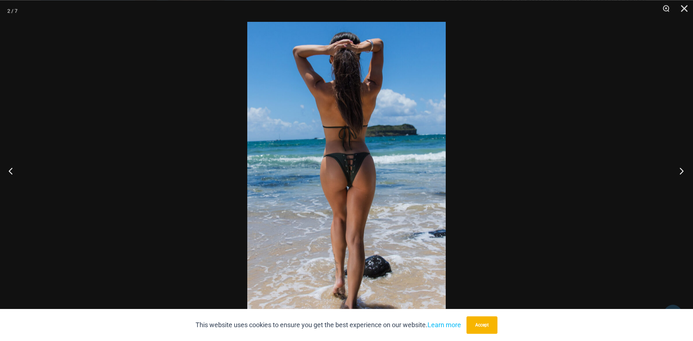
click at [680, 171] on button "Next" at bounding box center [679, 171] width 27 height 36
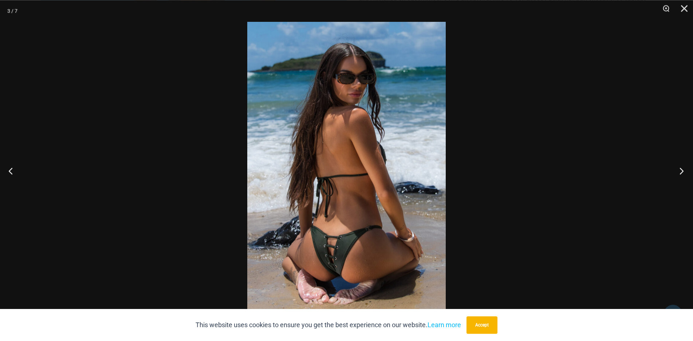
click at [680, 171] on button "Next" at bounding box center [679, 171] width 27 height 36
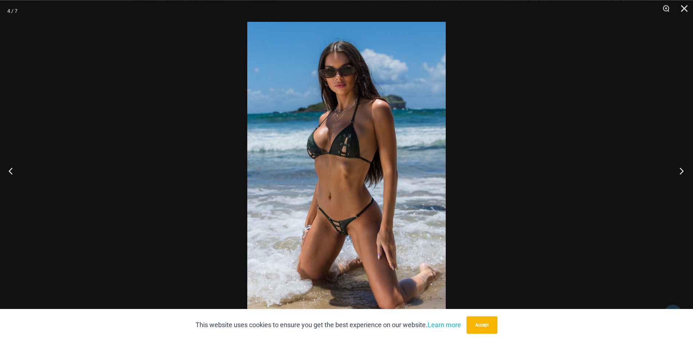
click at [680, 171] on button "Next" at bounding box center [679, 171] width 27 height 36
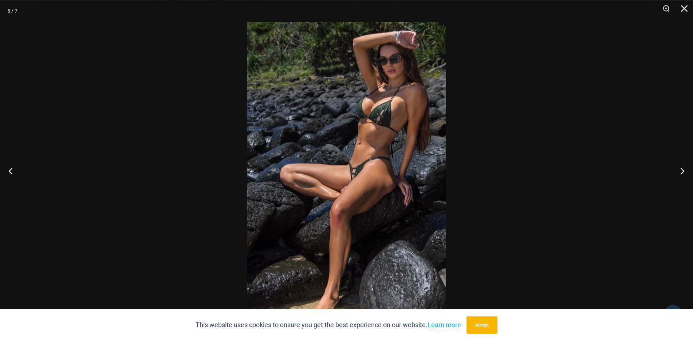
click at [397, 68] on img at bounding box center [346, 171] width 199 height 298
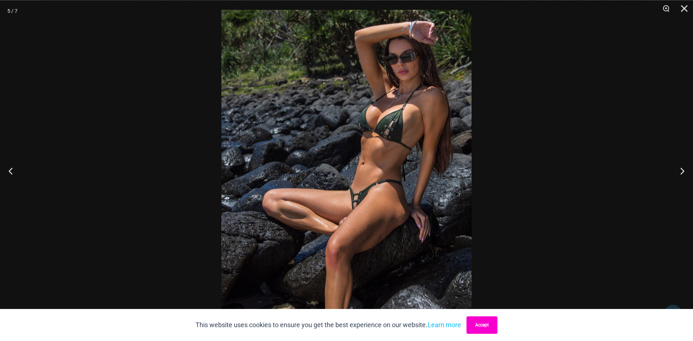
click at [474, 319] on button "Accept" at bounding box center [482, 325] width 31 height 17
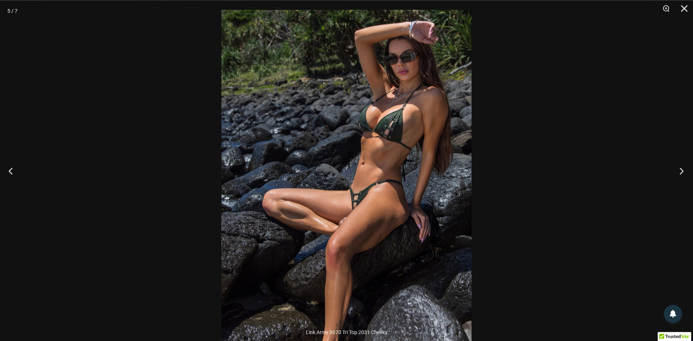
click at [683, 171] on button "Next" at bounding box center [679, 171] width 27 height 36
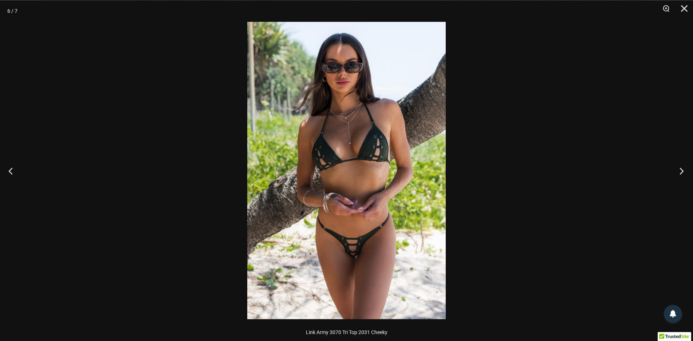
click at [683, 171] on button "Next" at bounding box center [679, 171] width 27 height 36
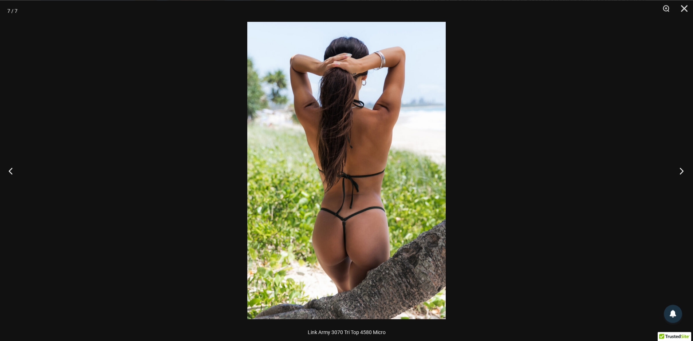
click at [683, 171] on button "Next" at bounding box center [679, 171] width 27 height 36
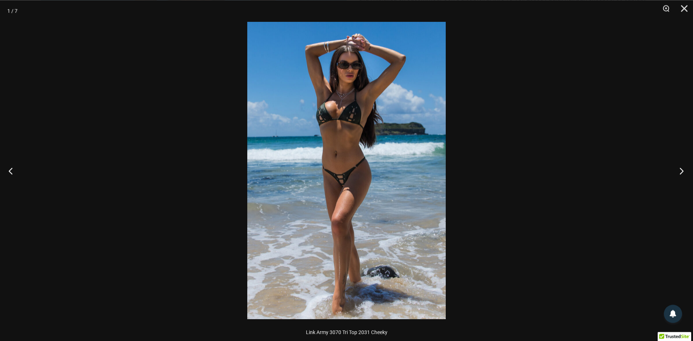
click at [683, 171] on button "Next" at bounding box center [679, 171] width 27 height 36
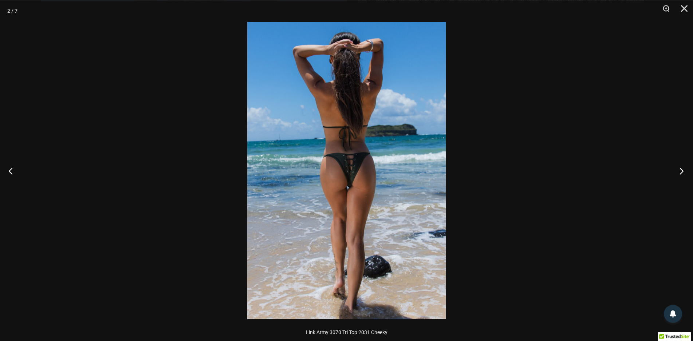
click at [683, 171] on button "Next" at bounding box center [679, 171] width 27 height 36
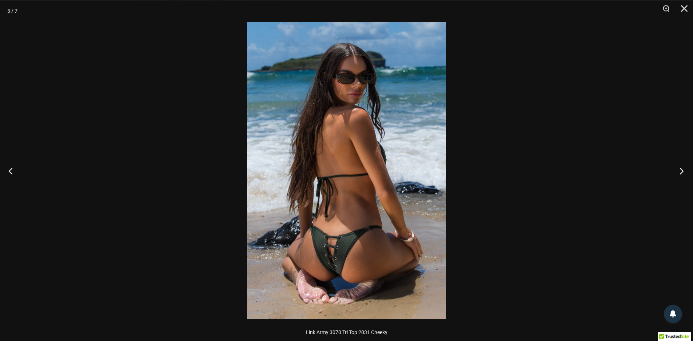
click at [683, 171] on button "Next" at bounding box center [679, 171] width 27 height 36
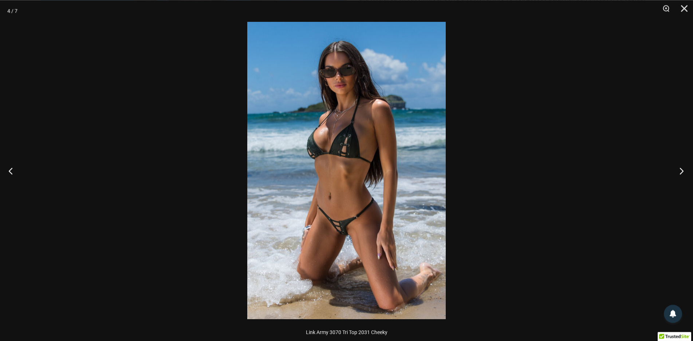
click at [683, 171] on button "Next" at bounding box center [679, 171] width 27 height 36
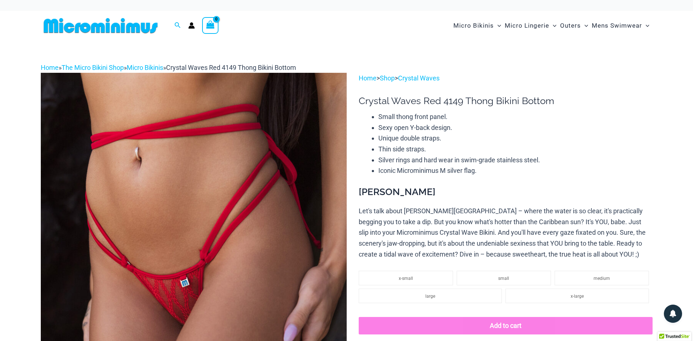
click at [238, 99] on img at bounding box center [194, 302] width 306 height 459
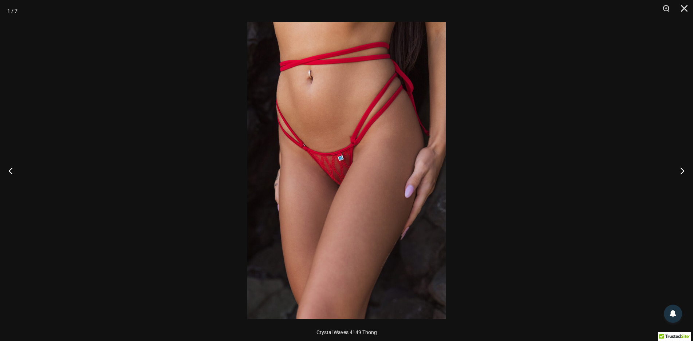
click at [315, 72] on img at bounding box center [346, 171] width 199 height 298
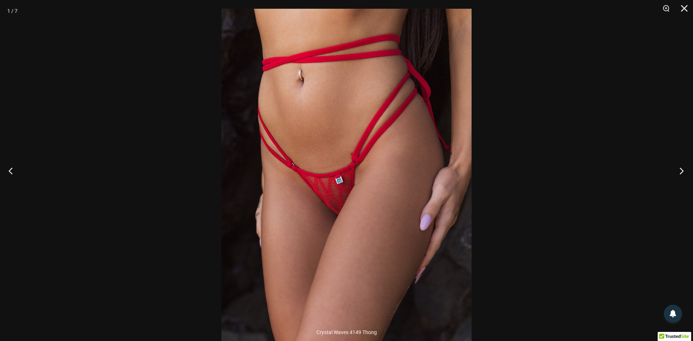
click at [684, 167] on button "Next" at bounding box center [679, 171] width 27 height 36
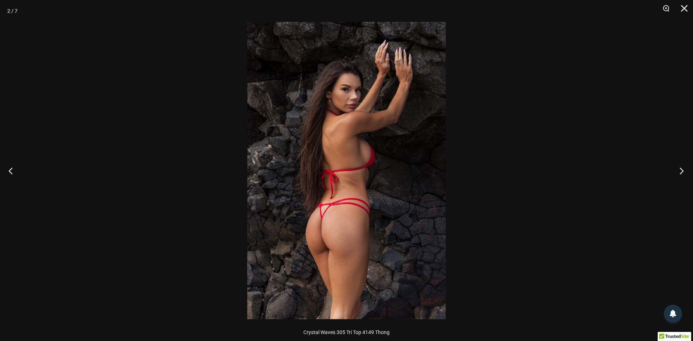
click at [684, 167] on button "Next" at bounding box center [679, 171] width 27 height 36
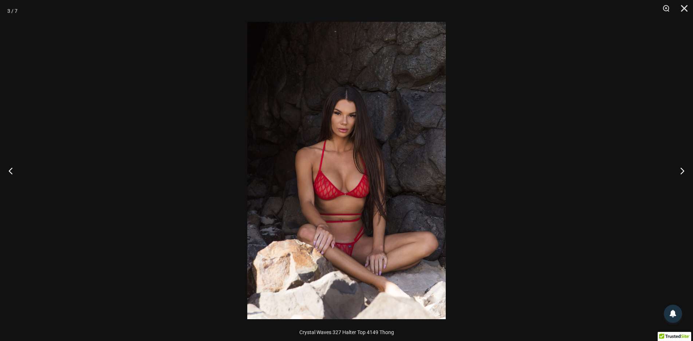
click at [379, 110] on img at bounding box center [346, 171] width 199 height 298
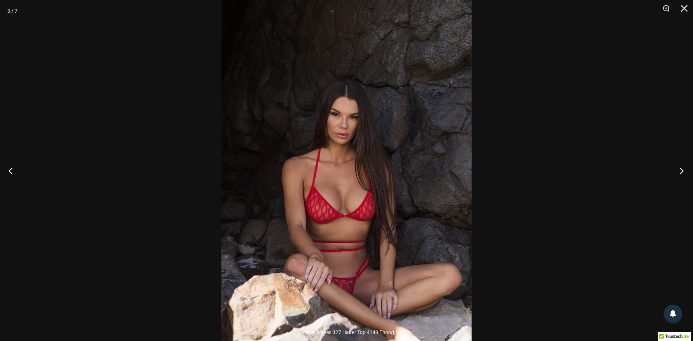
click at [685, 166] on button "Next" at bounding box center [679, 171] width 27 height 36
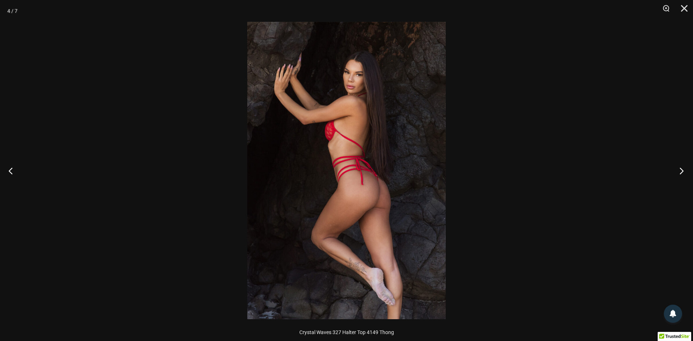
click at [685, 166] on button "Next" at bounding box center [679, 171] width 27 height 36
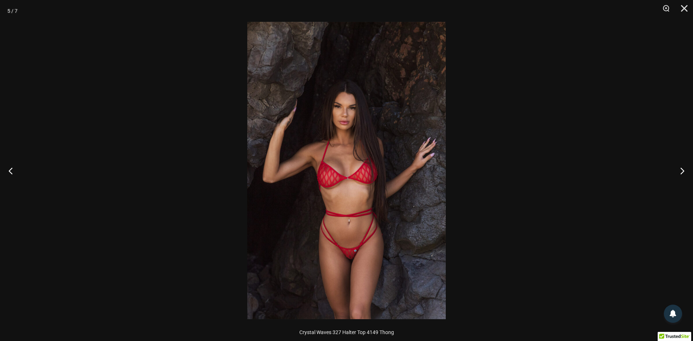
click at [324, 141] on img at bounding box center [346, 171] width 199 height 298
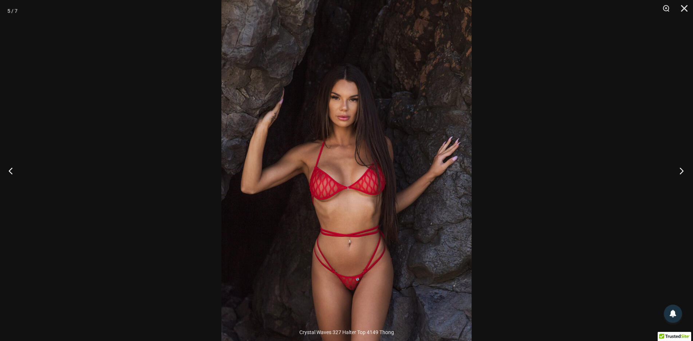
click at [682, 171] on button "Next" at bounding box center [679, 171] width 27 height 36
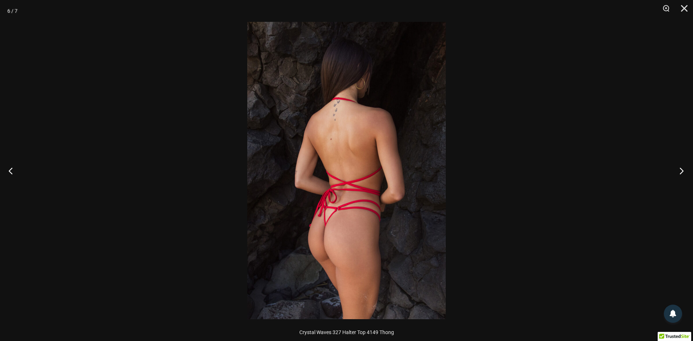
click at [682, 171] on button "Next" at bounding box center [679, 171] width 27 height 36
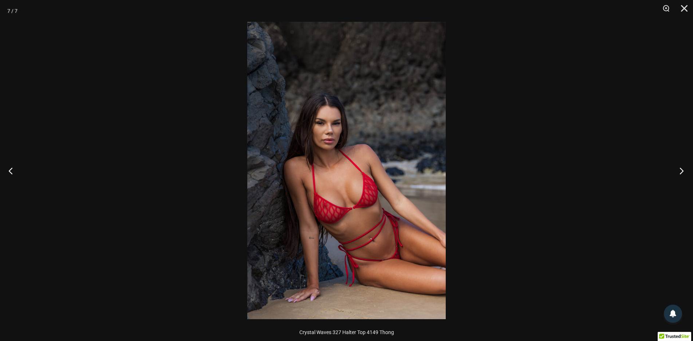
click at [682, 171] on button "Next" at bounding box center [679, 171] width 27 height 36
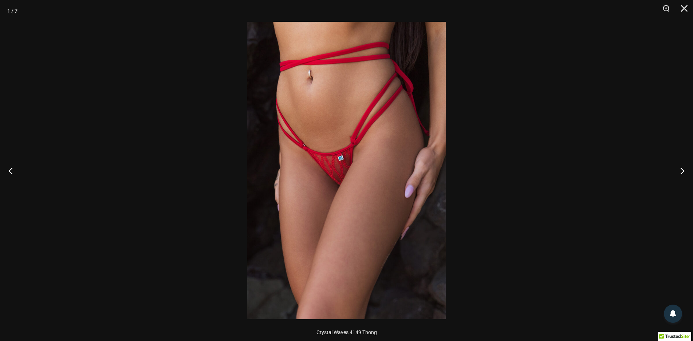
click at [380, 141] on img at bounding box center [346, 171] width 199 height 298
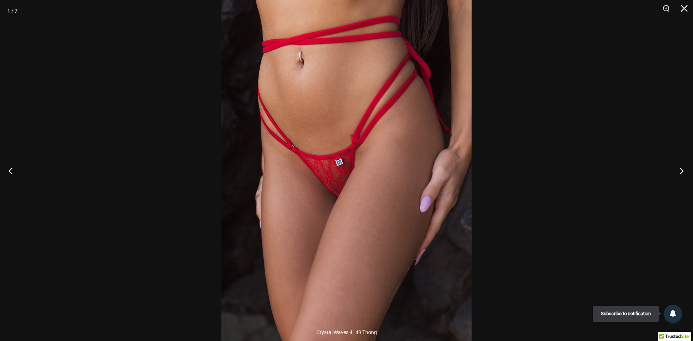
click at [679, 170] on button "Next" at bounding box center [679, 171] width 27 height 36
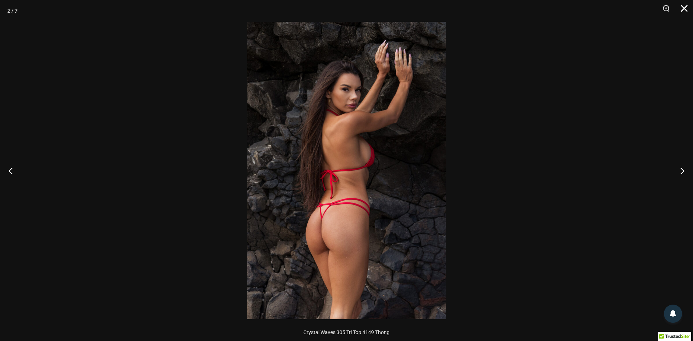
click at [684, 9] on button "Close" at bounding box center [682, 11] width 18 height 22
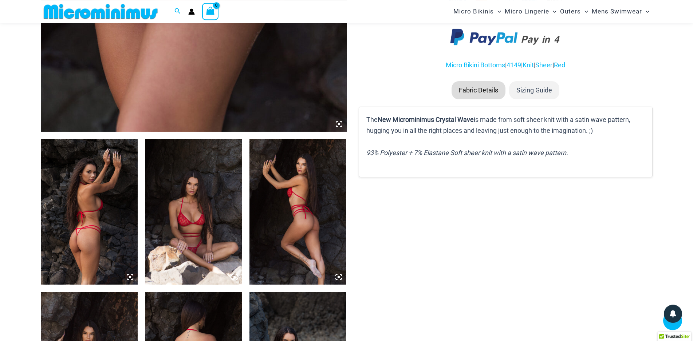
scroll to position [193, 0]
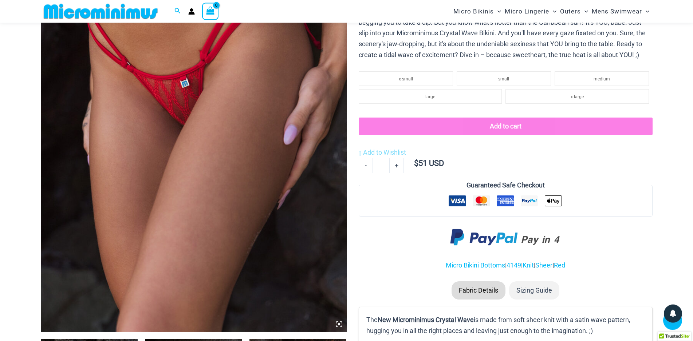
click at [259, 88] on img at bounding box center [194, 102] width 306 height 459
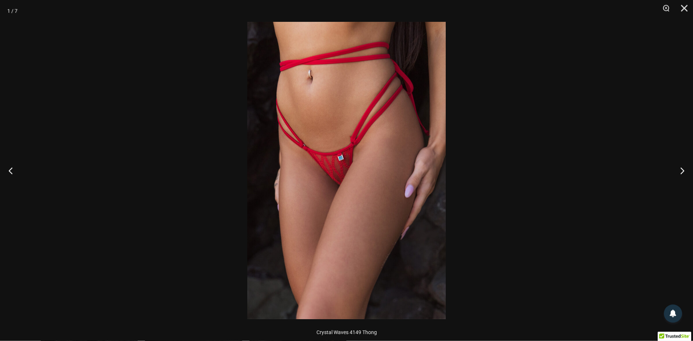
click at [332, 95] on img at bounding box center [346, 171] width 199 height 298
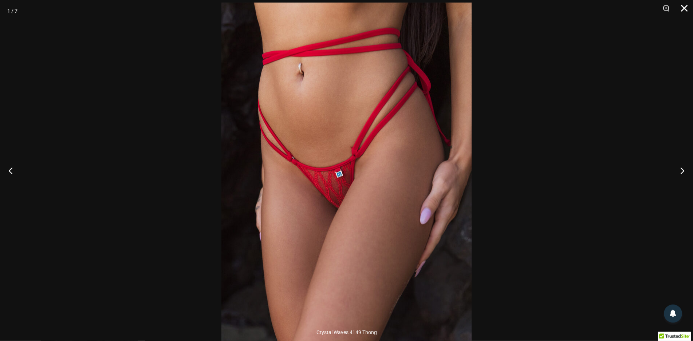
click at [685, 13] on button "Close" at bounding box center [682, 11] width 18 height 22
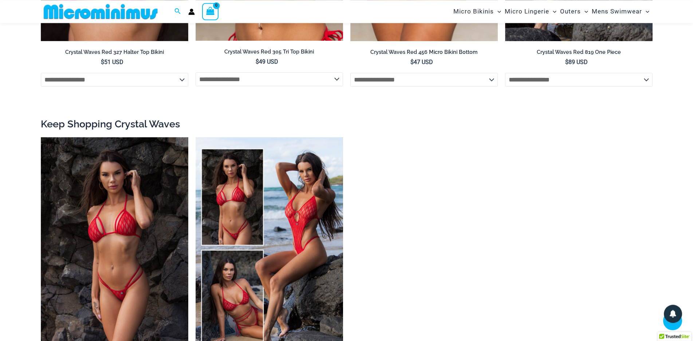
scroll to position [1411, 0]
